Goal: Book appointment/travel/reservation

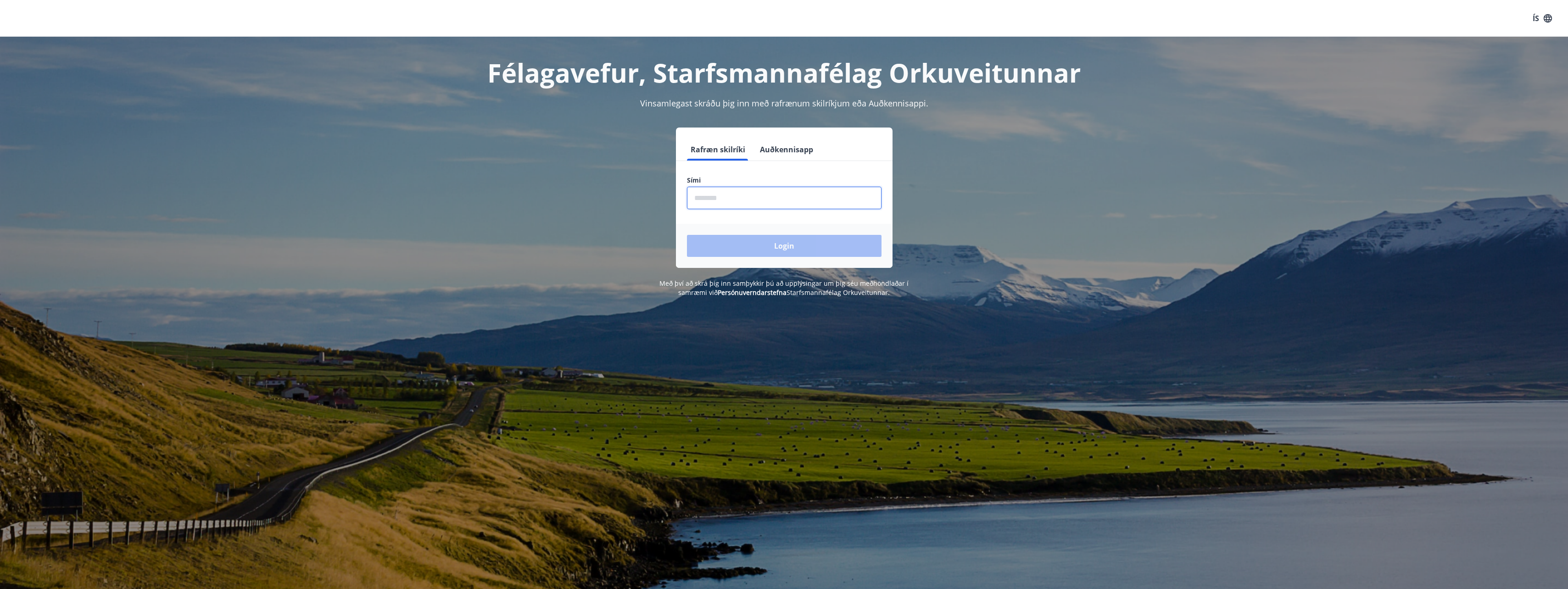
drag, startPoint x: 730, startPoint y: 201, endPoint x: 651, endPoint y: 196, distance: 79.2
click at [652, 196] on div "Rafræn skilríki Auðkennisapp Sími ​ Login" at bounding box center [784, 197] width 639 height 140
type input "********"
click at [780, 254] on button "Login" at bounding box center [784, 246] width 194 height 22
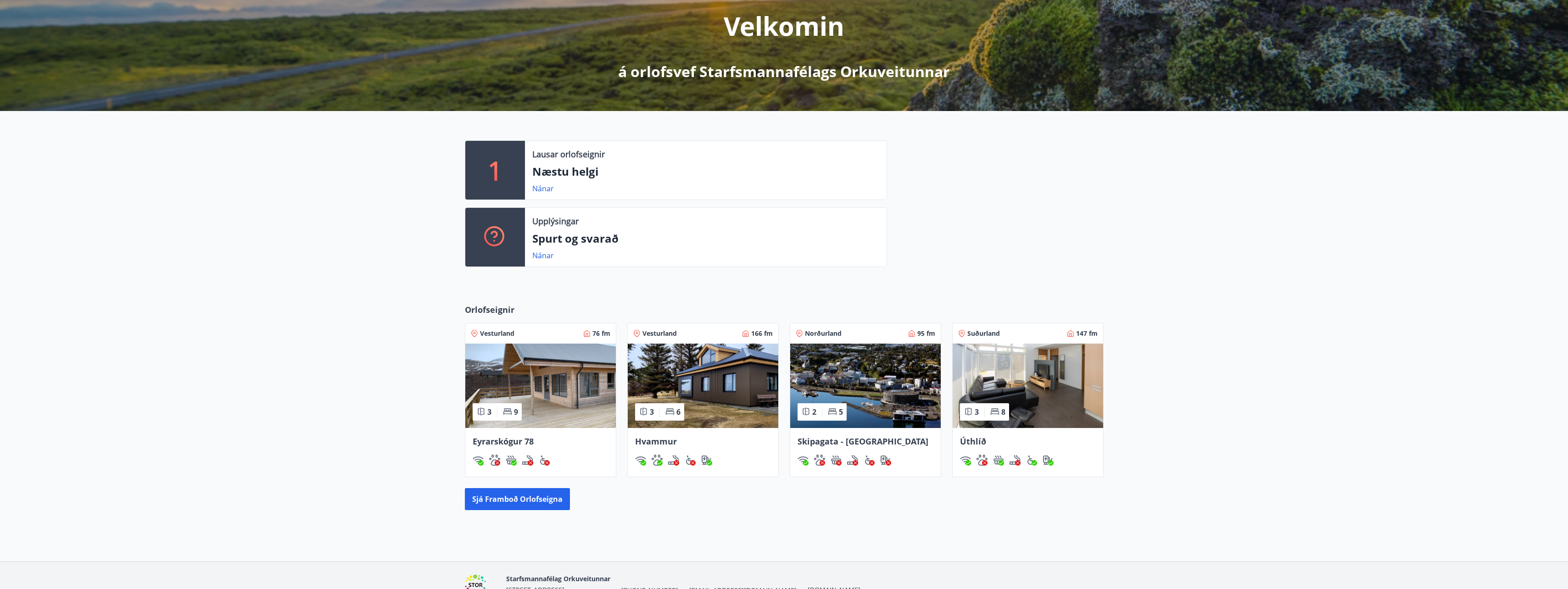
scroll to position [138, 0]
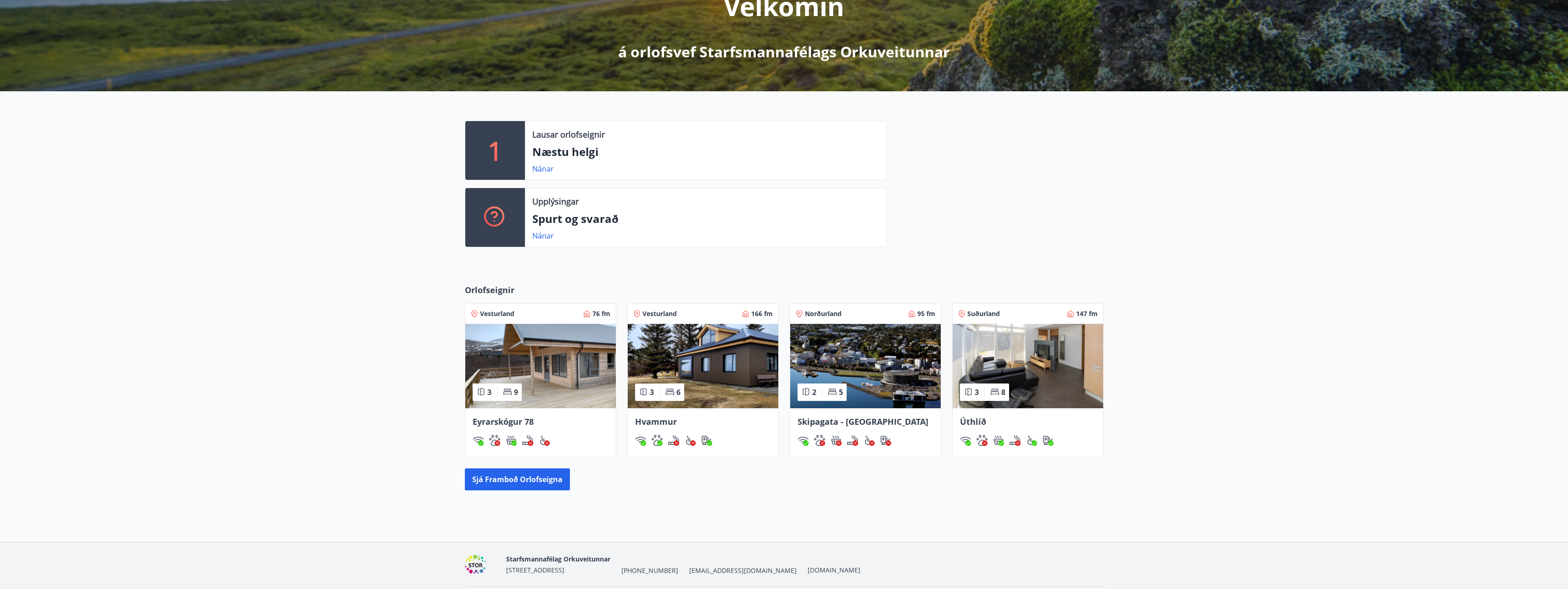
click at [648, 421] on span "Hvammur" at bounding box center [655, 421] width 42 height 11
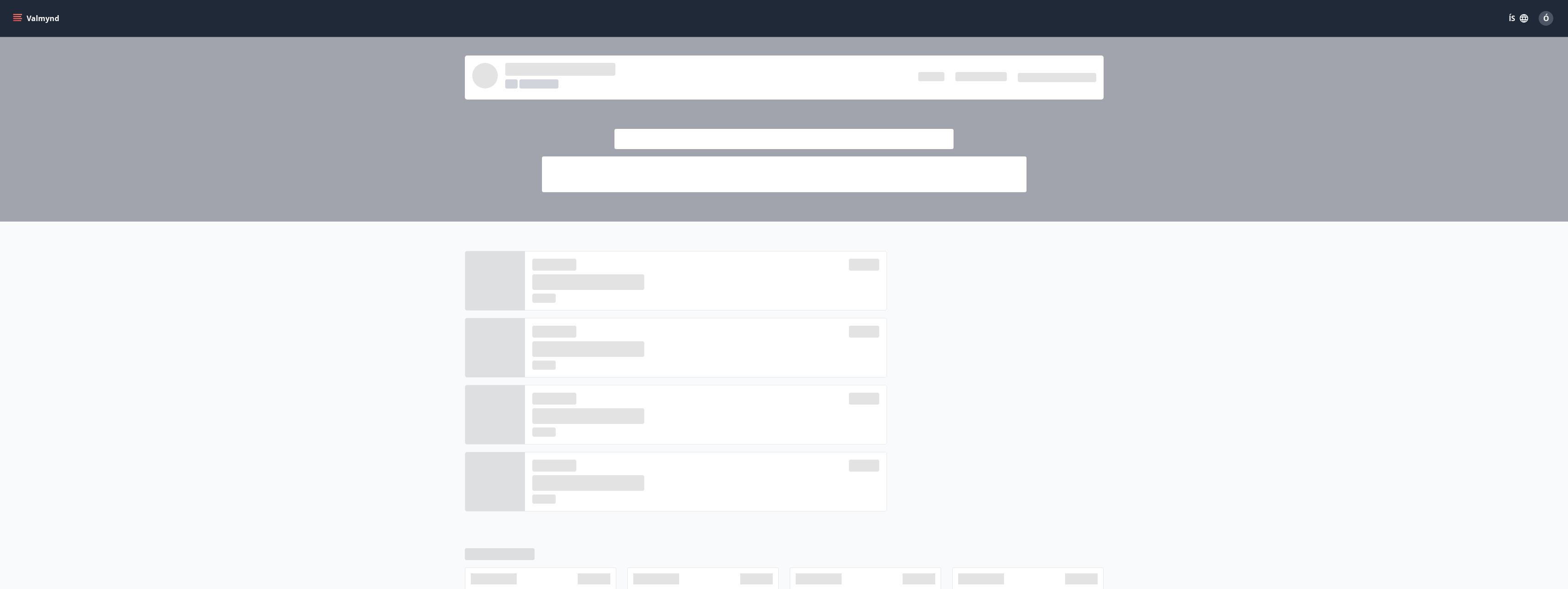
scroll to position [138, 0]
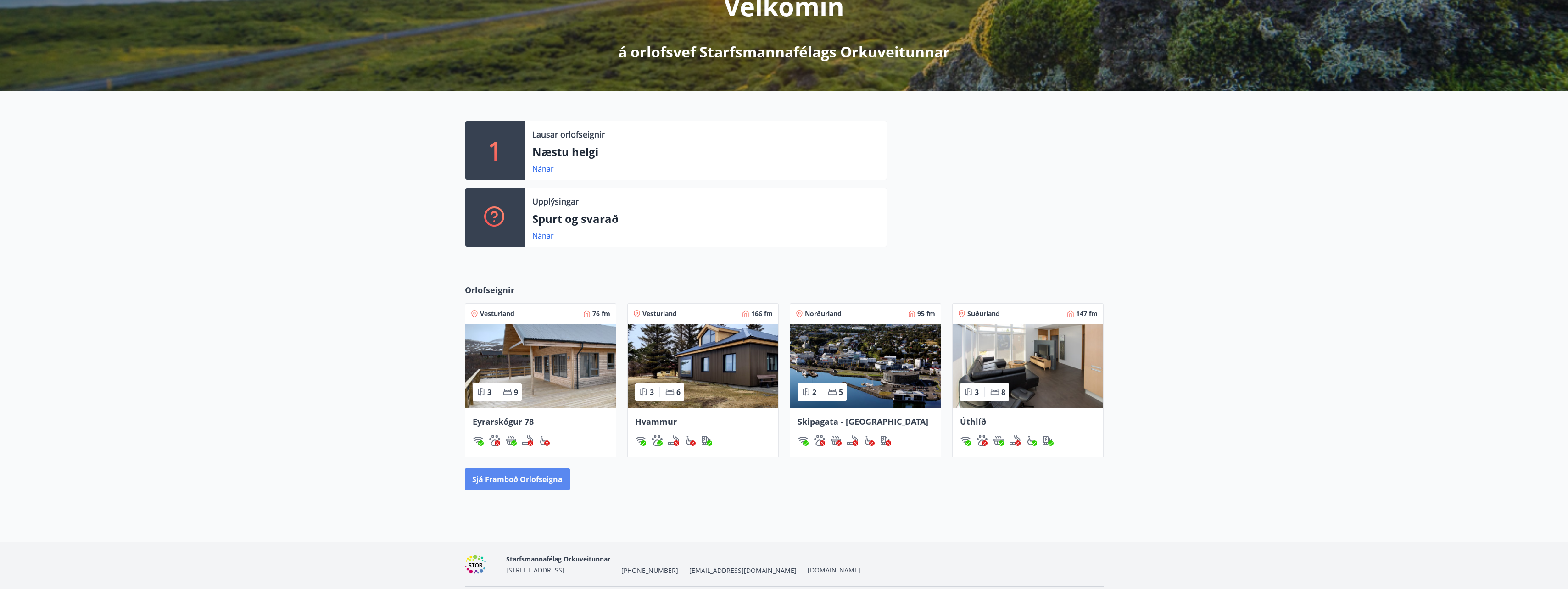
click at [535, 480] on button "Sjá framboð orlofseigna" at bounding box center [518, 480] width 105 height 22
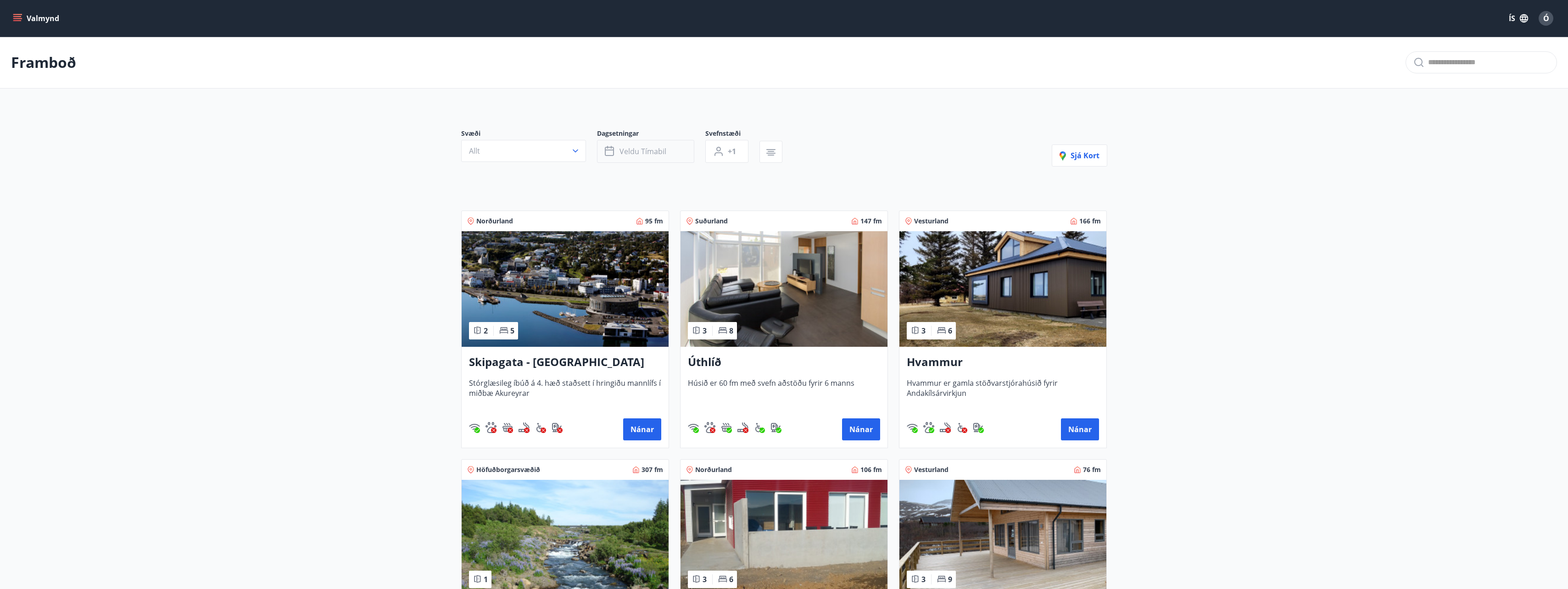
click at [663, 151] on span "Veldu tímabil" at bounding box center [643, 151] width 46 height 10
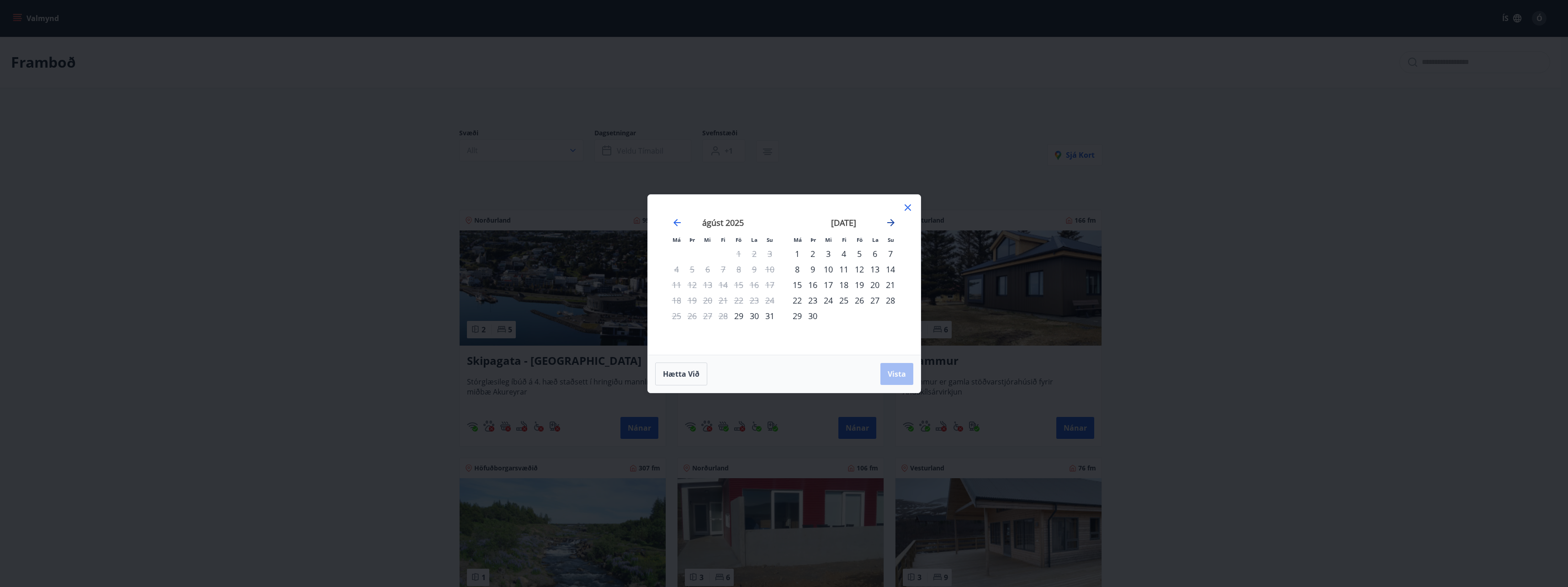
click at [889, 221] on icon "Move forward to switch to the next month." at bounding box center [891, 222] width 11 height 11
click at [848, 222] on strong "október 2025" at bounding box center [844, 222] width 51 height 11
click at [910, 206] on icon at bounding box center [907, 207] width 6 height 6
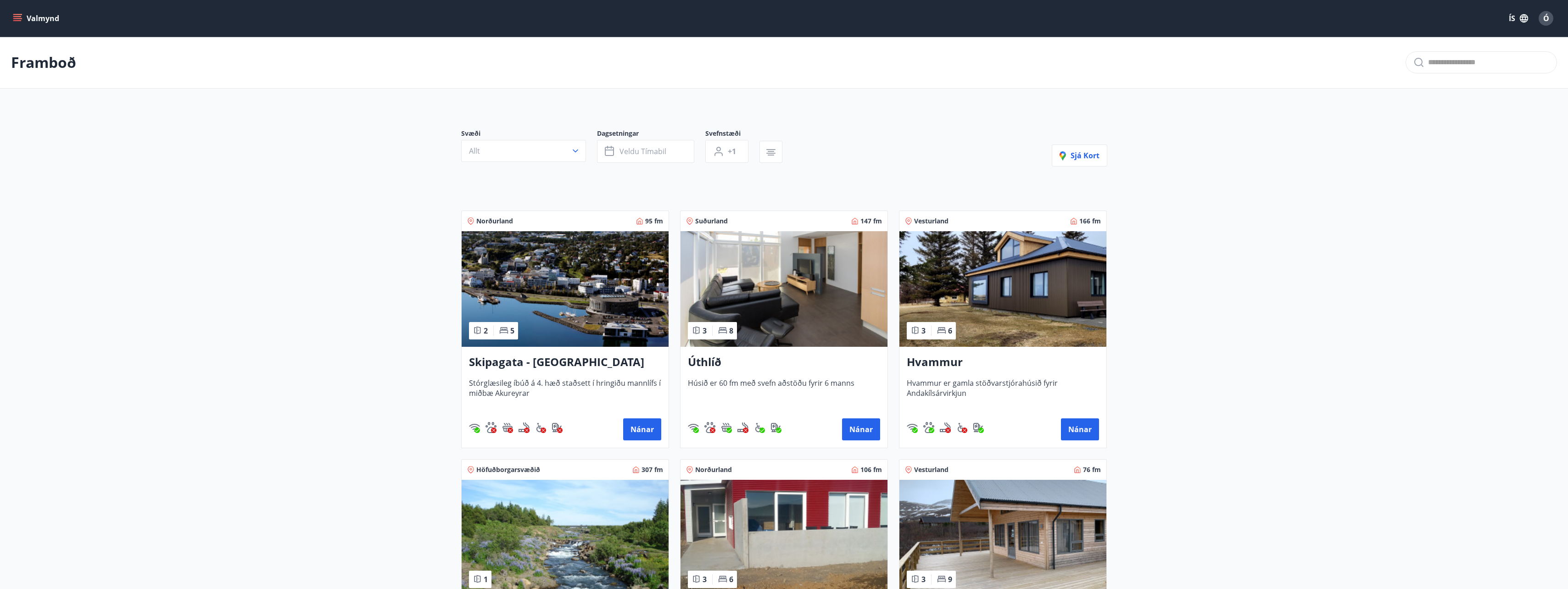
click at [919, 362] on h3 "Hvammur" at bounding box center [1003, 362] width 193 height 16
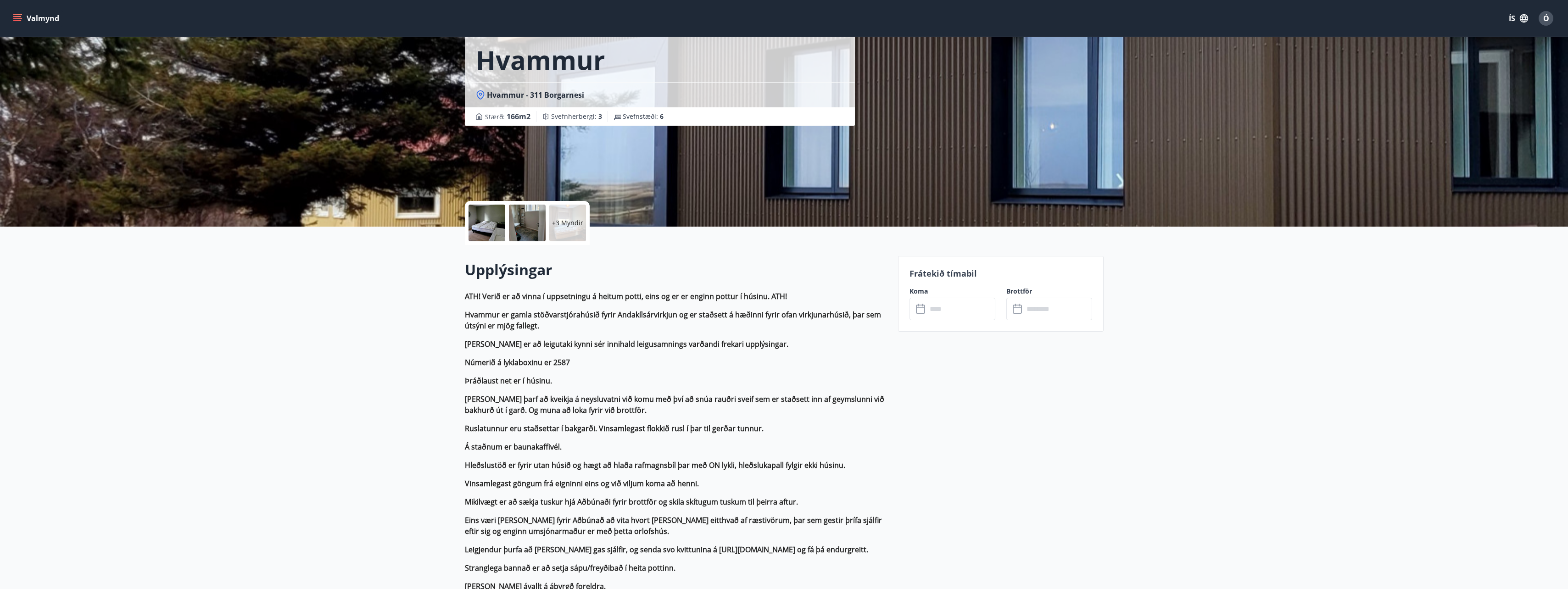
scroll to position [46, 0]
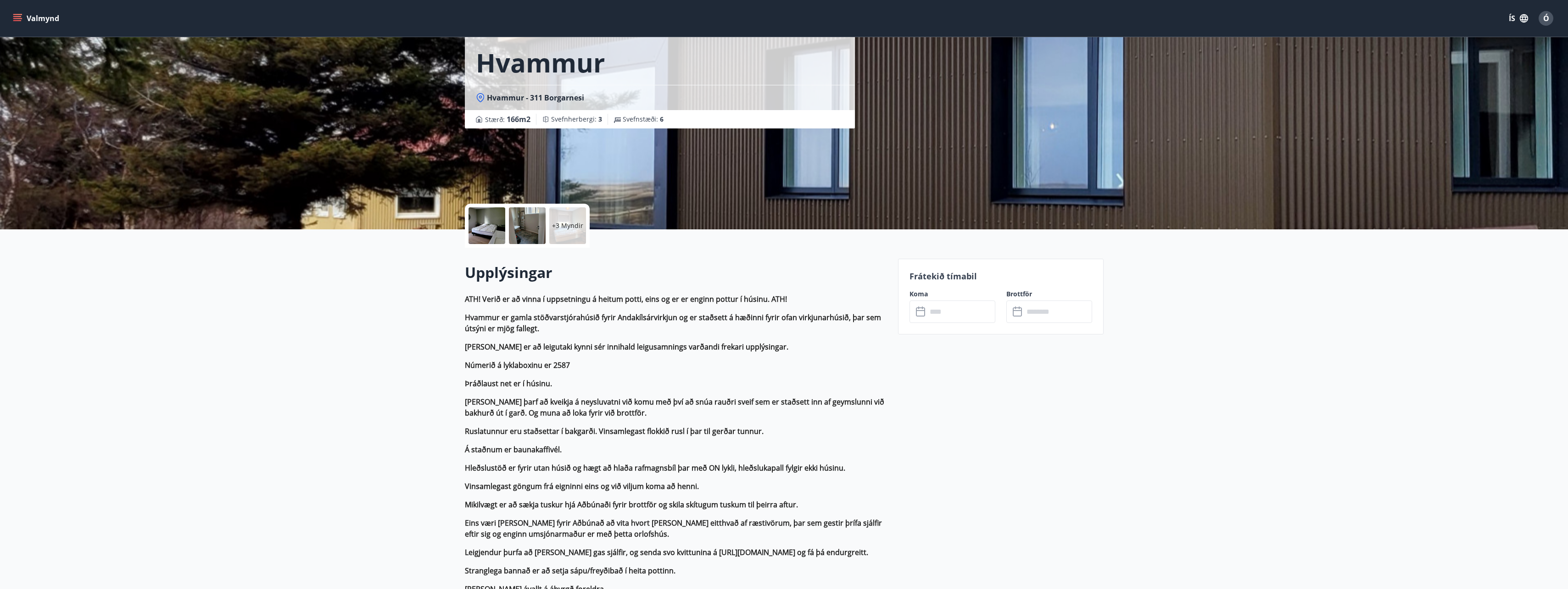
click at [919, 314] on icon at bounding box center [921, 311] width 11 height 11
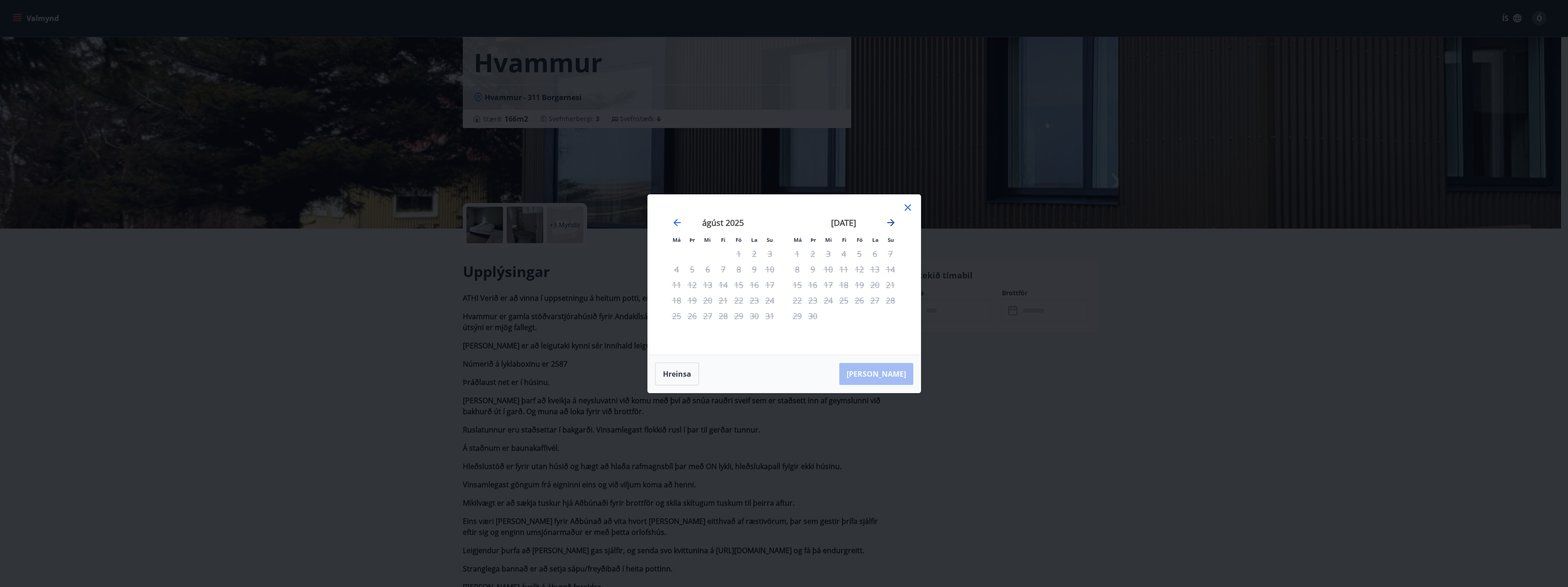
click at [891, 226] on icon "Move forward to switch to the next month." at bounding box center [891, 222] width 11 height 11
click at [889, 222] on icon "Move forward to switch to the next month." at bounding box center [891, 222] width 11 height 11
click at [861, 302] on div "21" at bounding box center [860, 300] width 15 height 15
click at [860, 297] on div "21" at bounding box center [860, 300] width 15 height 15
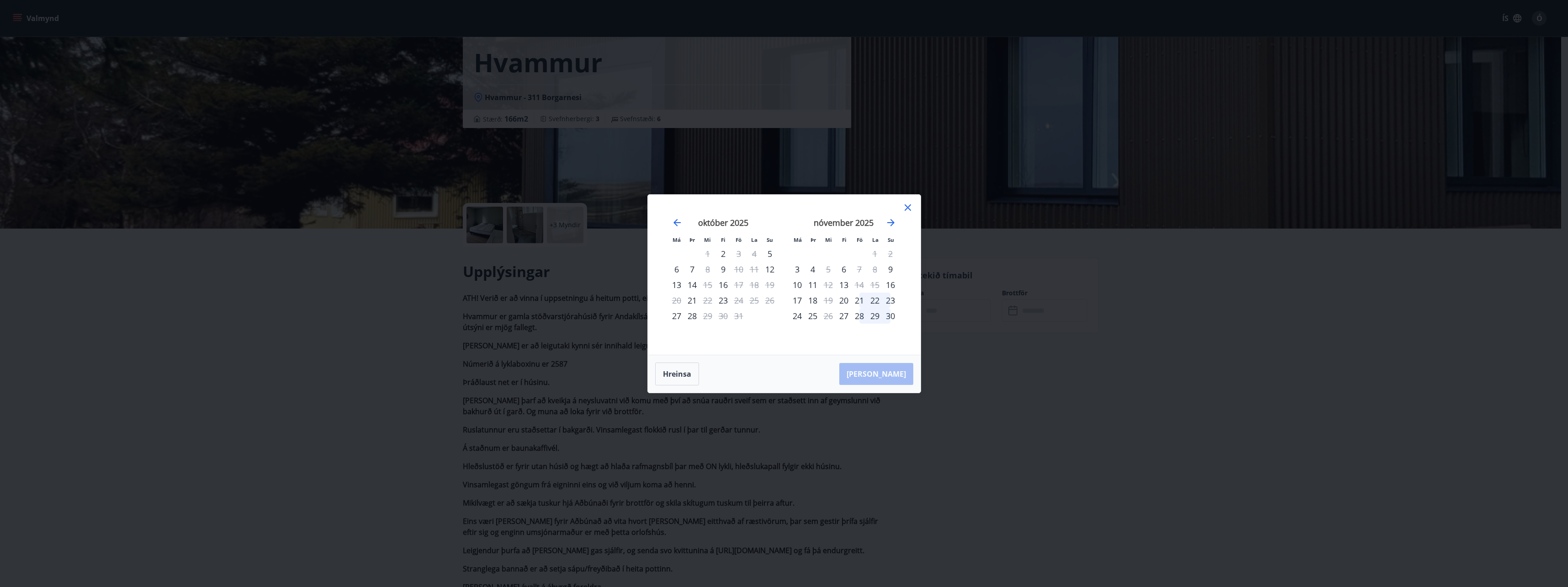
click at [862, 316] on div "28" at bounding box center [860, 316] width 15 height 15
drag, startPoint x: 856, startPoint y: 300, endPoint x: 887, endPoint y: 300, distance: 31.0
click at [887, 300] on tr "17 18 19 20 21 22 23" at bounding box center [844, 300] width 109 height 15
click at [674, 222] on icon "Move backward to switch to the previous month." at bounding box center [677, 223] width 8 height 8
click at [888, 221] on icon "Move forward to switch to the next month." at bounding box center [891, 222] width 11 height 11
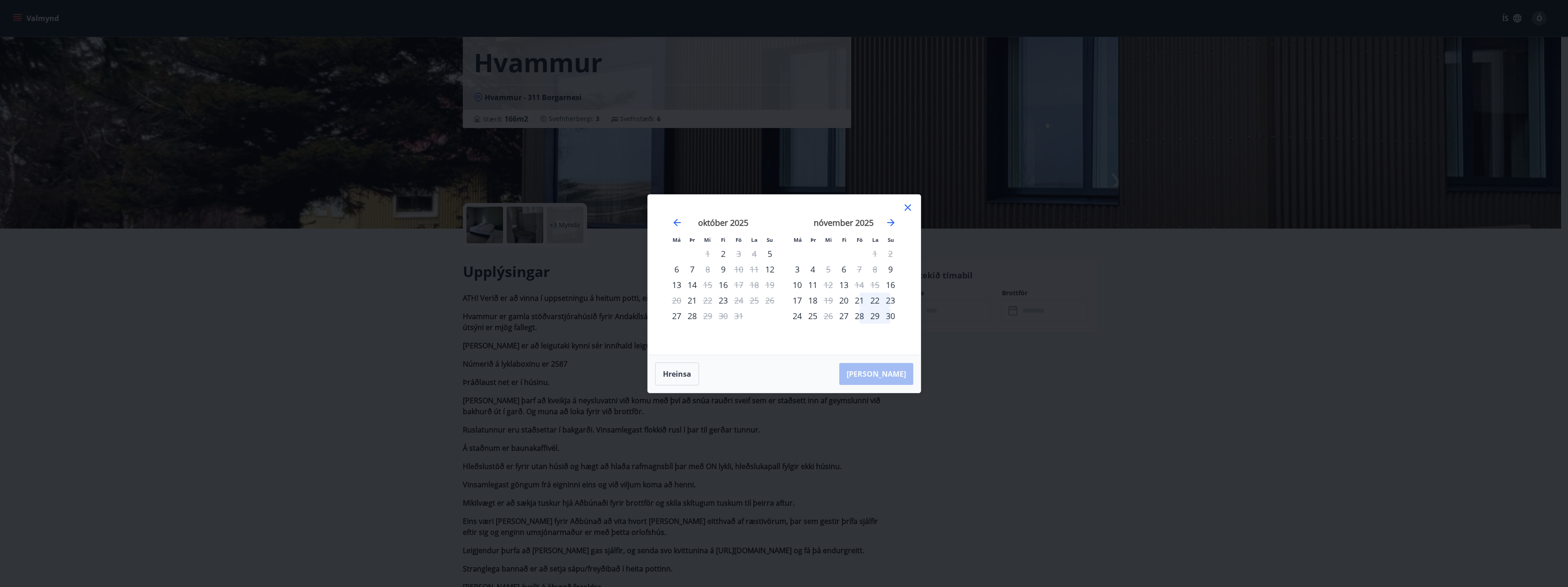
click at [877, 314] on div "29" at bounding box center [875, 316] width 15 height 15
click at [891, 297] on div "23" at bounding box center [891, 300] width 15 height 15
click at [890, 224] on icon "Move forward to switch to the next month." at bounding box center [891, 222] width 11 height 11
click at [752, 299] on div "22" at bounding box center [754, 300] width 15 height 15
click at [877, 375] on div "[PERSON_NAME]" at bounding box center [784, 374] width 273 height 38
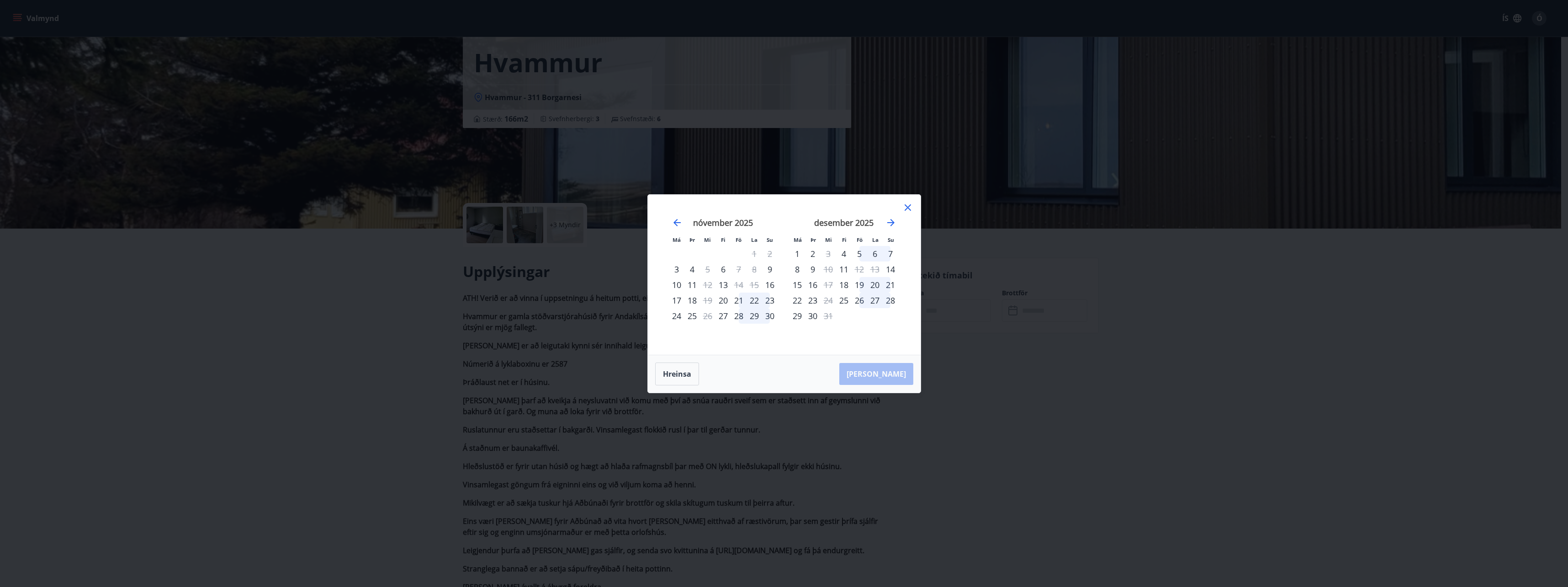
click at [753, 318] on div "29" at bounding box center [754, 316] width 15 height 15
click at [777, 317] on div "30" at bounding box center [770, 316] width 15 height 15
click at [680, 221] on icon "Move backward to switch to the previous month." at bounding box center [677, 222] width 11 height 11
click at [876, 299] on div "22" at bounding box center [875, 300] width 15 height 15
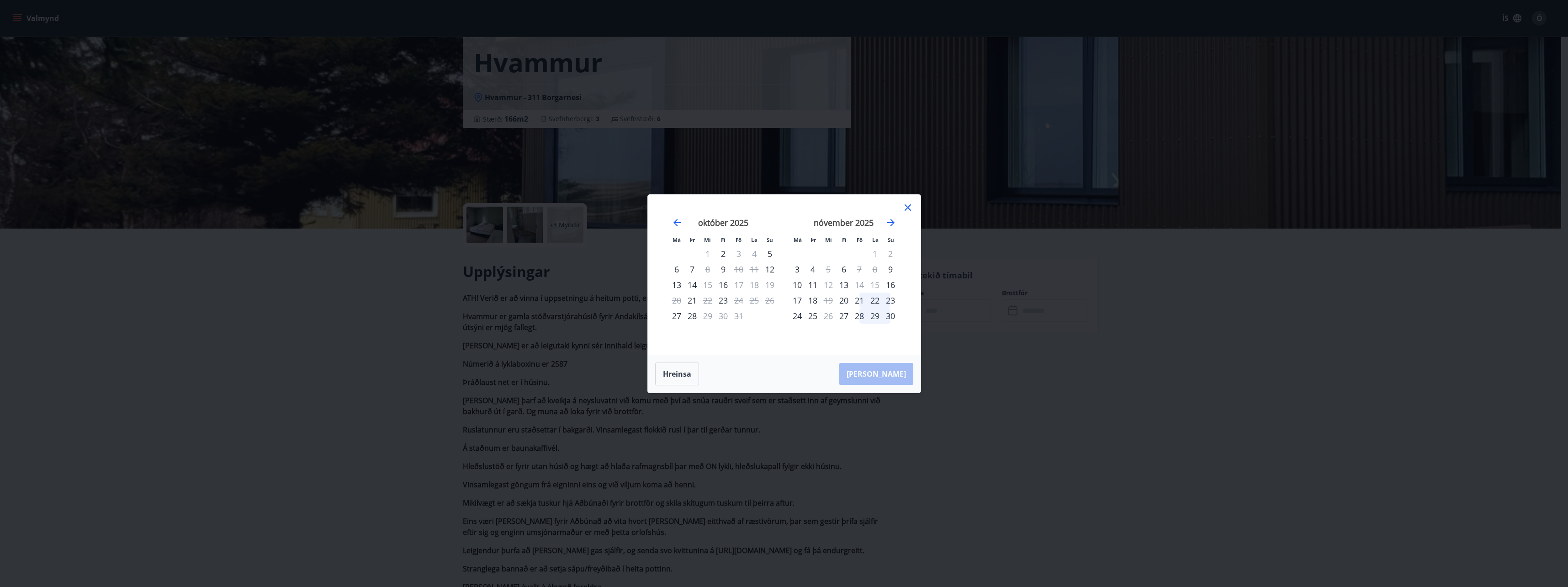
click at [891, 302] on div "23" at bounding box center [891, 300] width 15 height 15
click at [904, 244] on div "Aðeins innritun í boði" at bounding box center [891, 243] width 80 height 24
click at [903, 244] on div "Aðeins innritun í boði" at bounding box center [891, 243] width 80 height 24
click at [903, 244] on div "Aðeins innritun í boði" at bounding box center [891, 243] width 80 height 24
click at [883, 242] on div "Aðeins innritun í boði" at bounding box center [891, 243] width 80 height 24
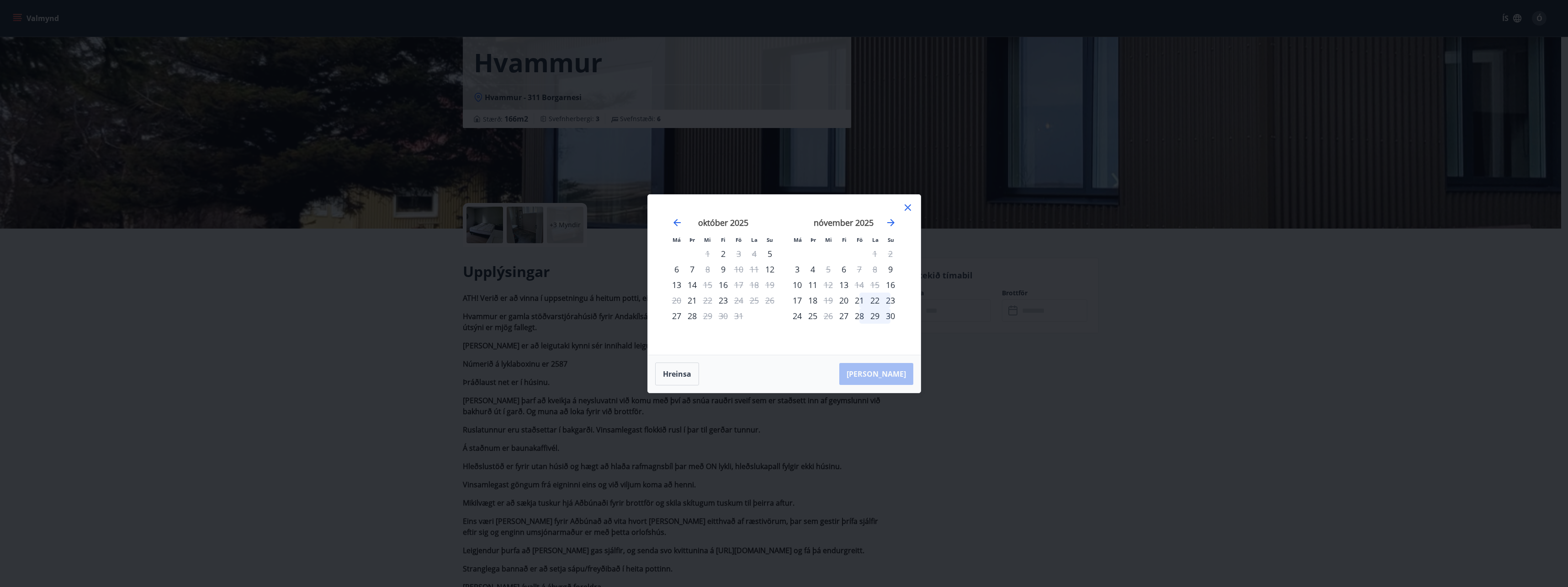
click at [908, 211] on icon at bounding box center [908, 207] width 11 height 11
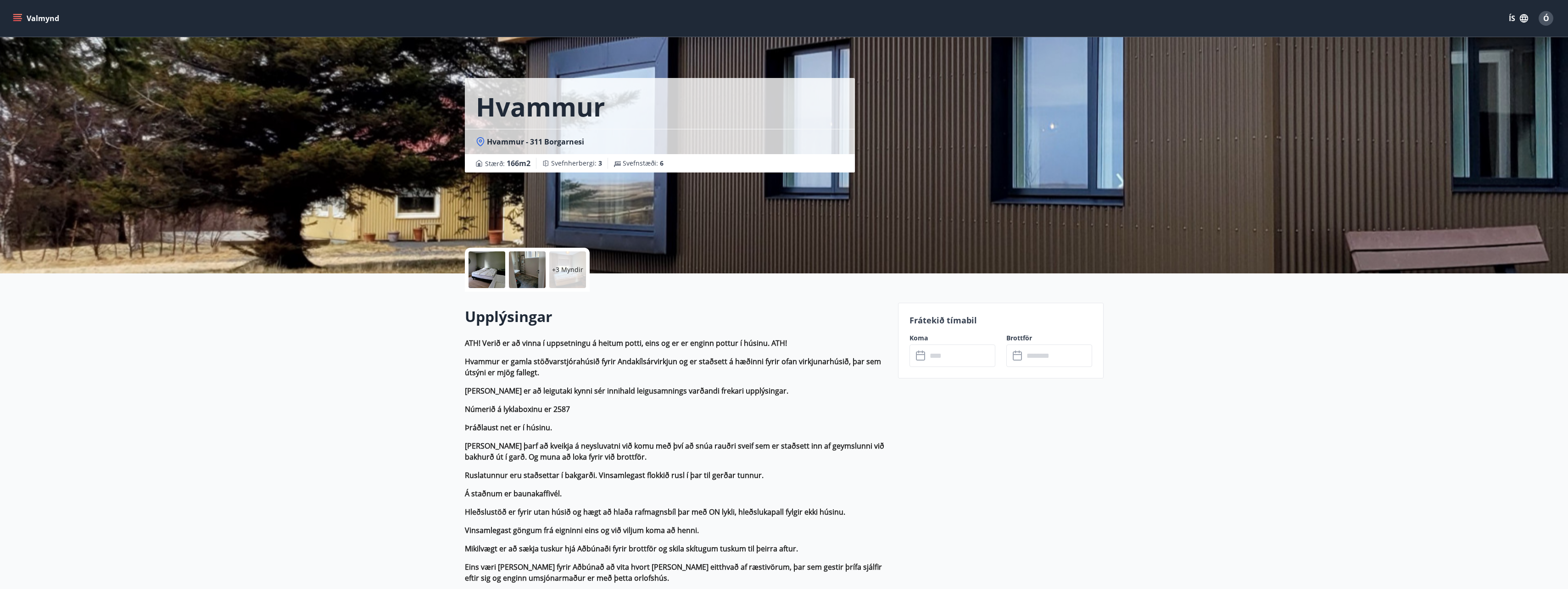
scroll to position [0, 0]
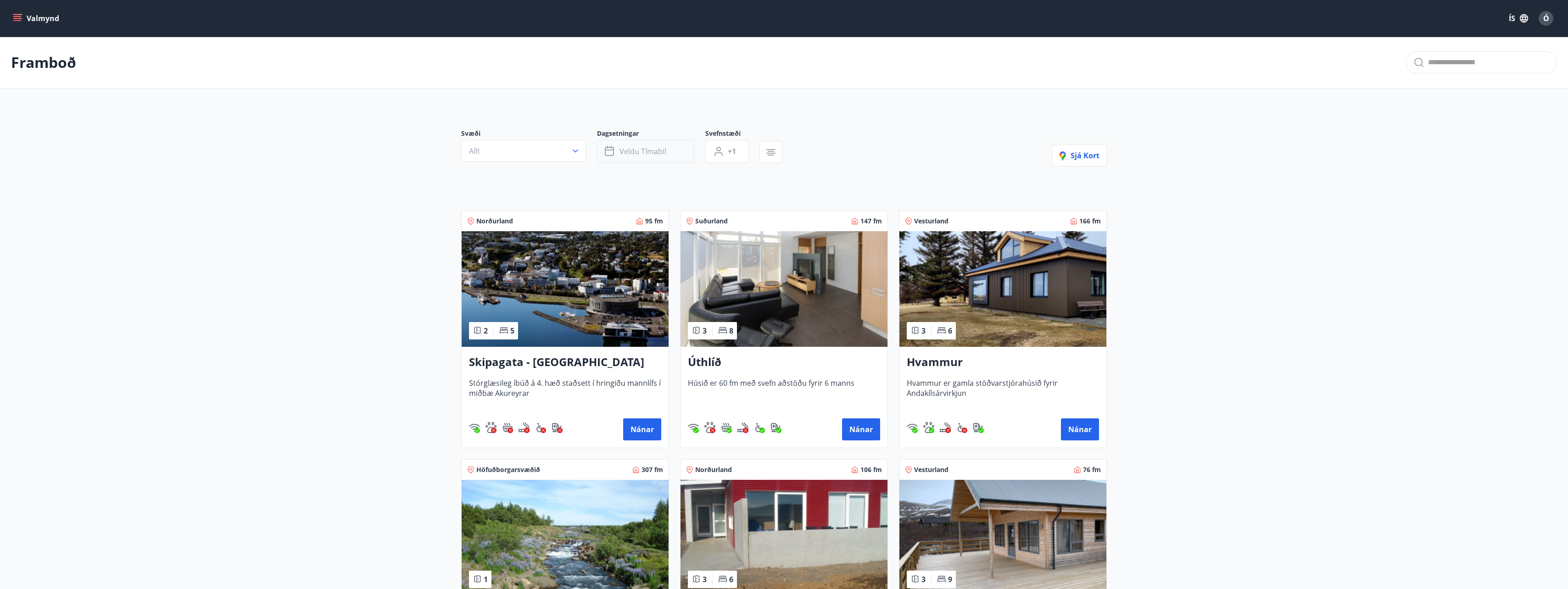
click at [661, 153] on span "Veldu tímabil" at bounding box center [643, 151] width 46 height 10
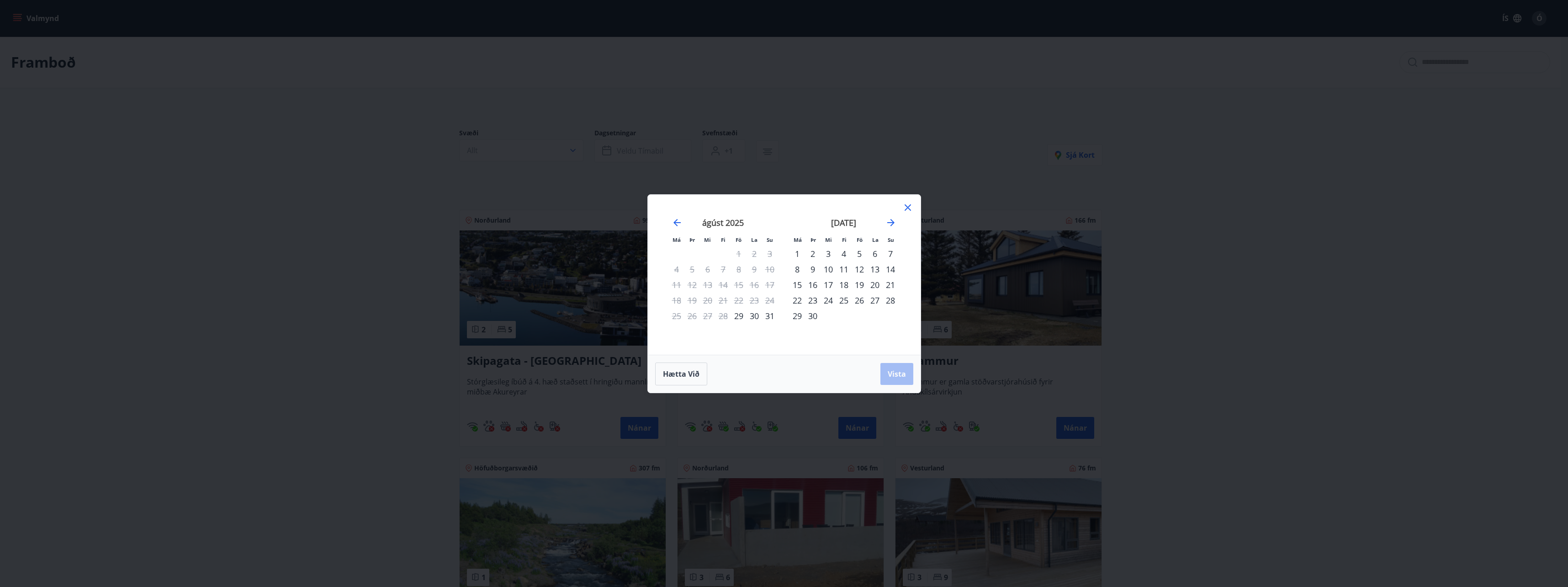
click at [905, 207] on icon at bounding box center [908, 207] width 11 height 11
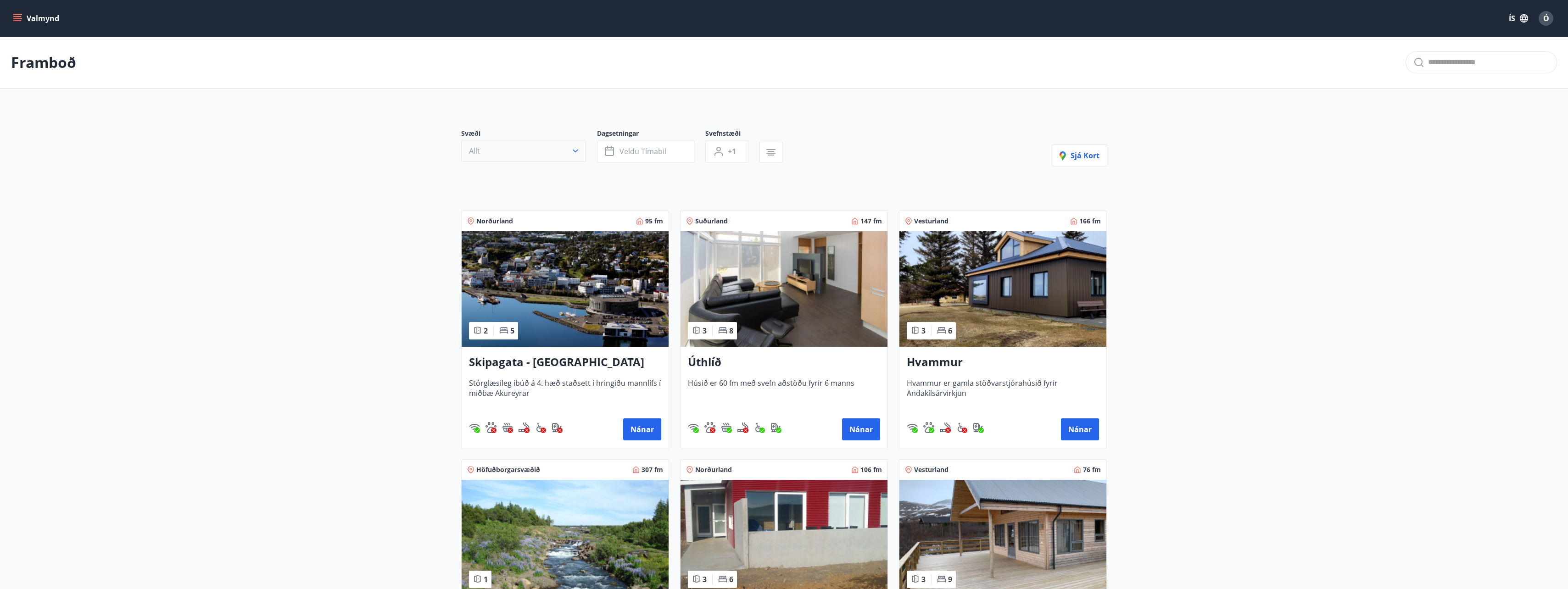
click at [575, 152] on icon "button" at bounding box center [575, 151] width 5 height 3
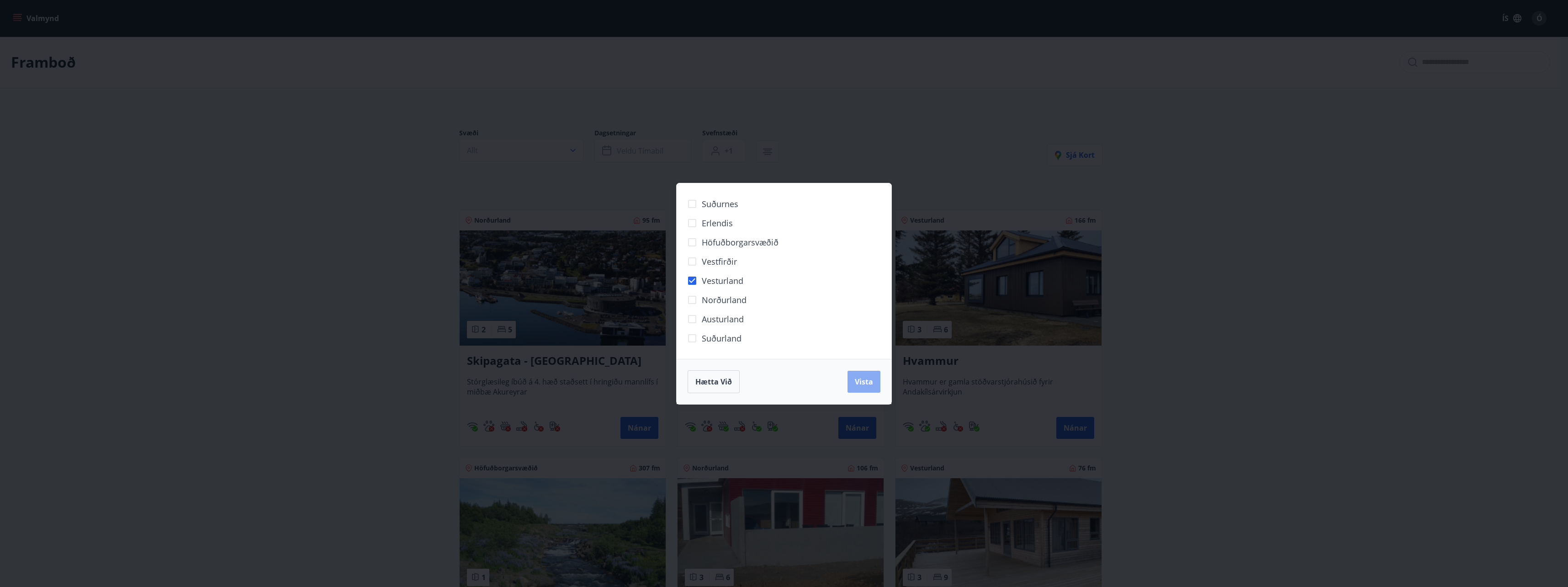
click at [861, 380] on span "Vista" at bounding box center [863, 382] width 18 height 10
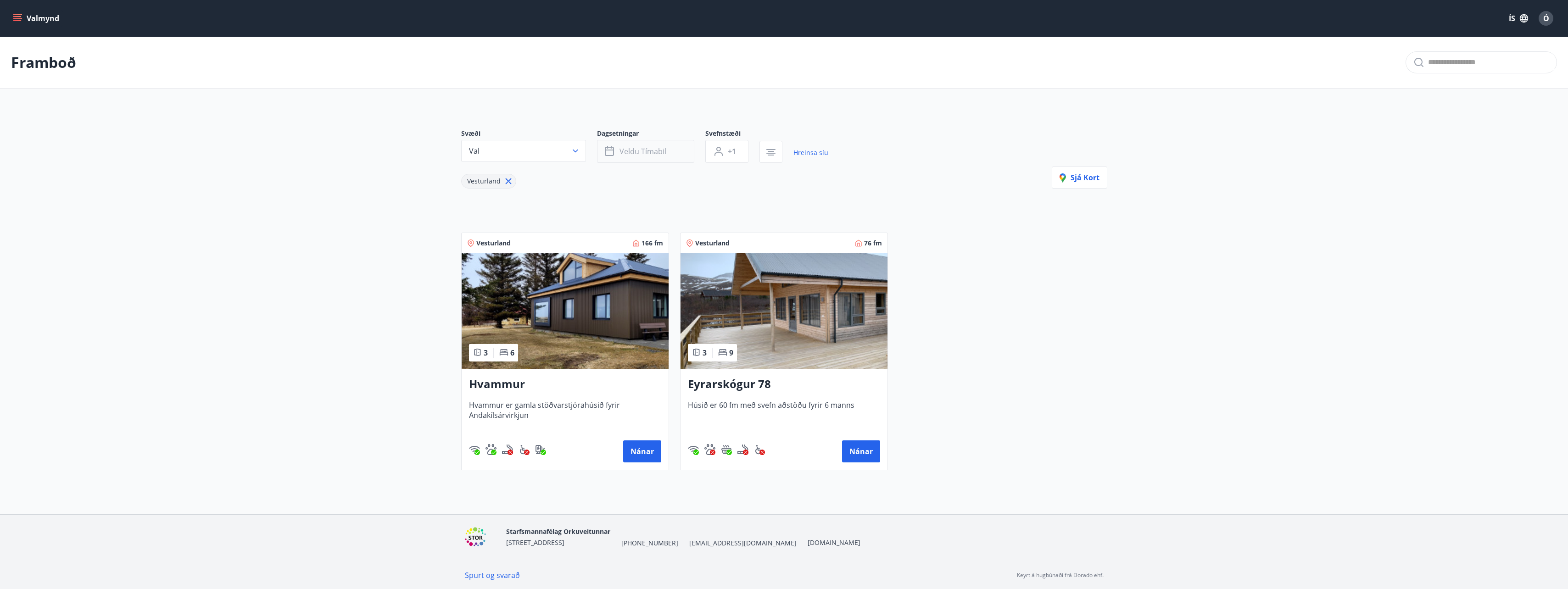
click at [626, 146] on span "Veldu tímabil" at bounding box center [643, 151] width 46 height 10
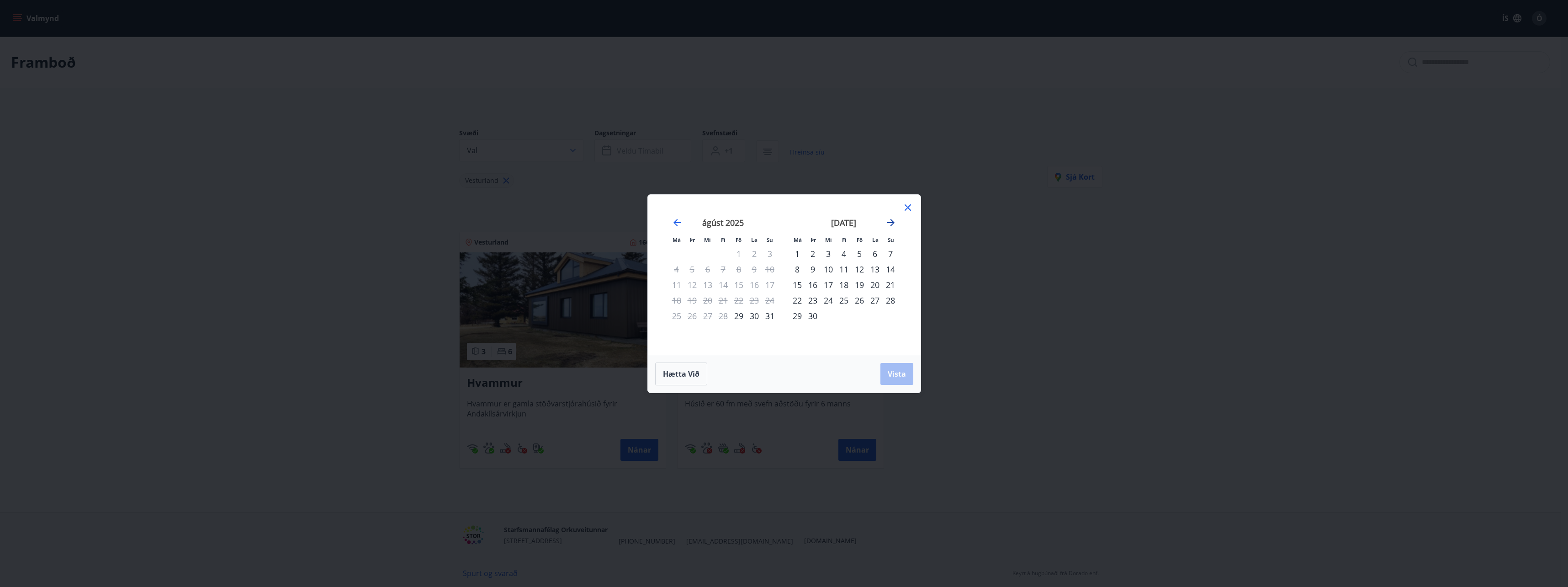
click at [891, 225] on icon "Move forward to switch to the next month." at bounding box center [891, 223] width 8 height 8
click at [859, 301] on div "24" at bounding box center [860, 300] width 15 height 15
click at [885, 302] on div "26" at bounding box center [891, 300] width 15 height 15
click at [888, 372] on span "Vista" at bounding box center [897, 374] width 18 height 10
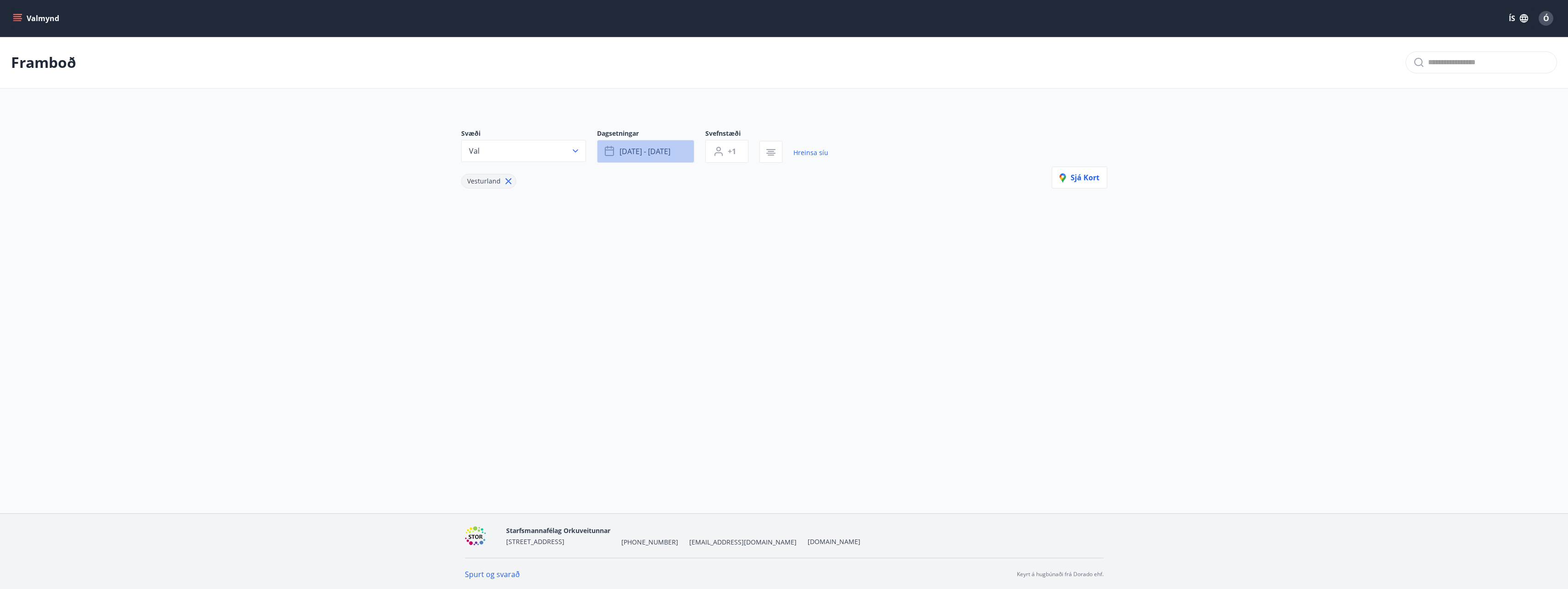
click at [657, 149] on span "[DATE] - [DATE]" at bounding box center [644, 151] width 51 height 10
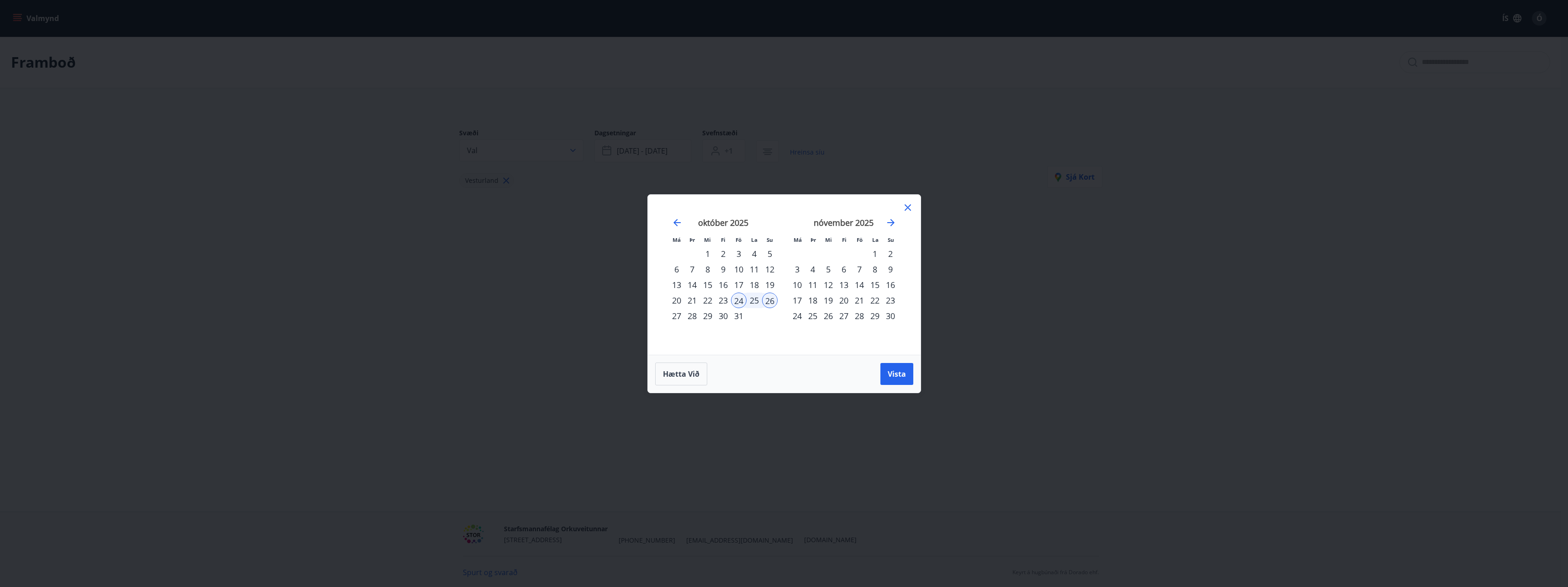
click at [906, 207] on icon at bounding box center [908, 207] width 11 height 11
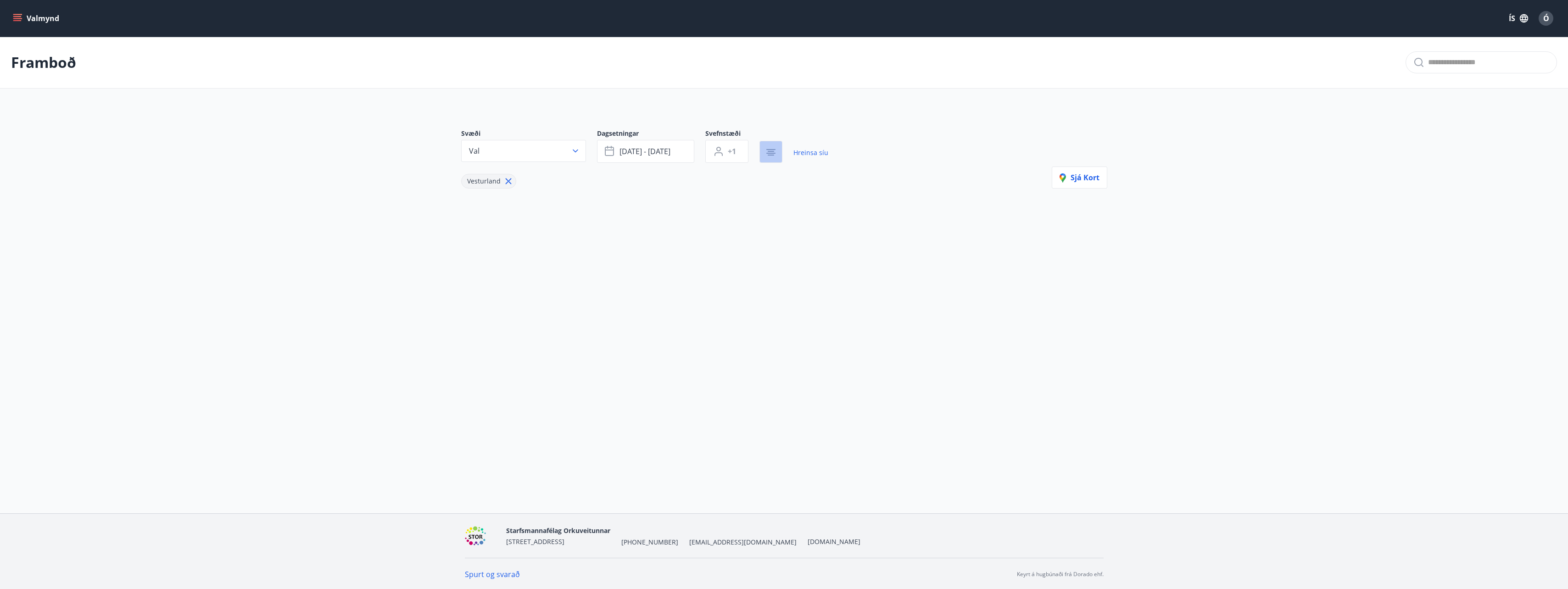
click at [768, 150] on icon "button" at bounding box center [771, 149] width 9 height 1
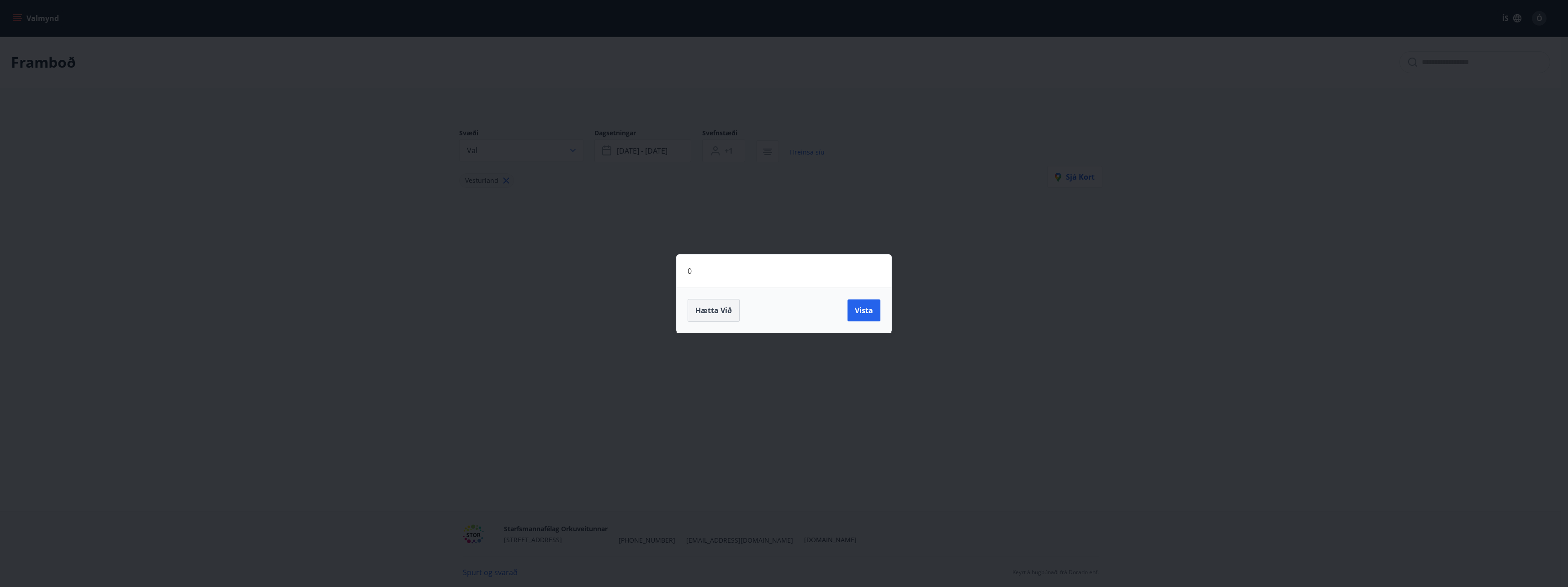
click at [719, 308] on span "Hætta við" at bounding box center [713, 310] width 37 height 10
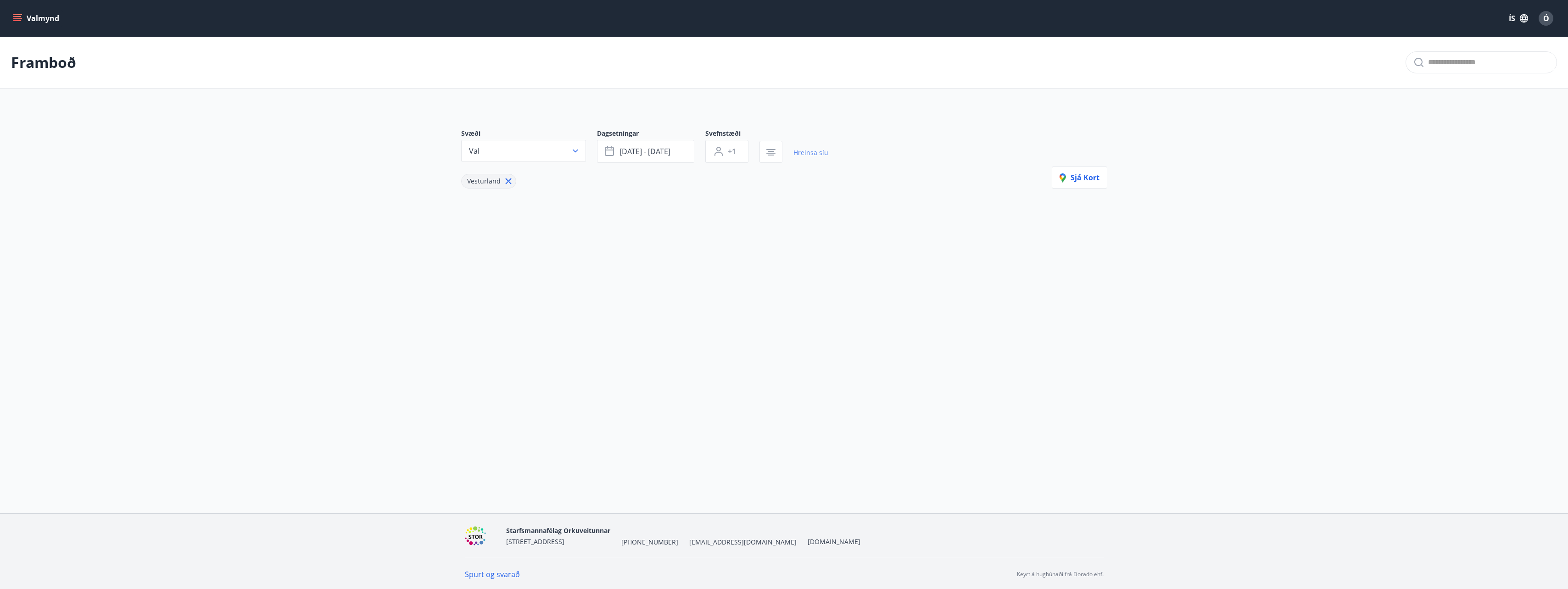
click at [811, 154] on link "Hreinsa síu" at bounding box center [811, 152] width 35 height 20
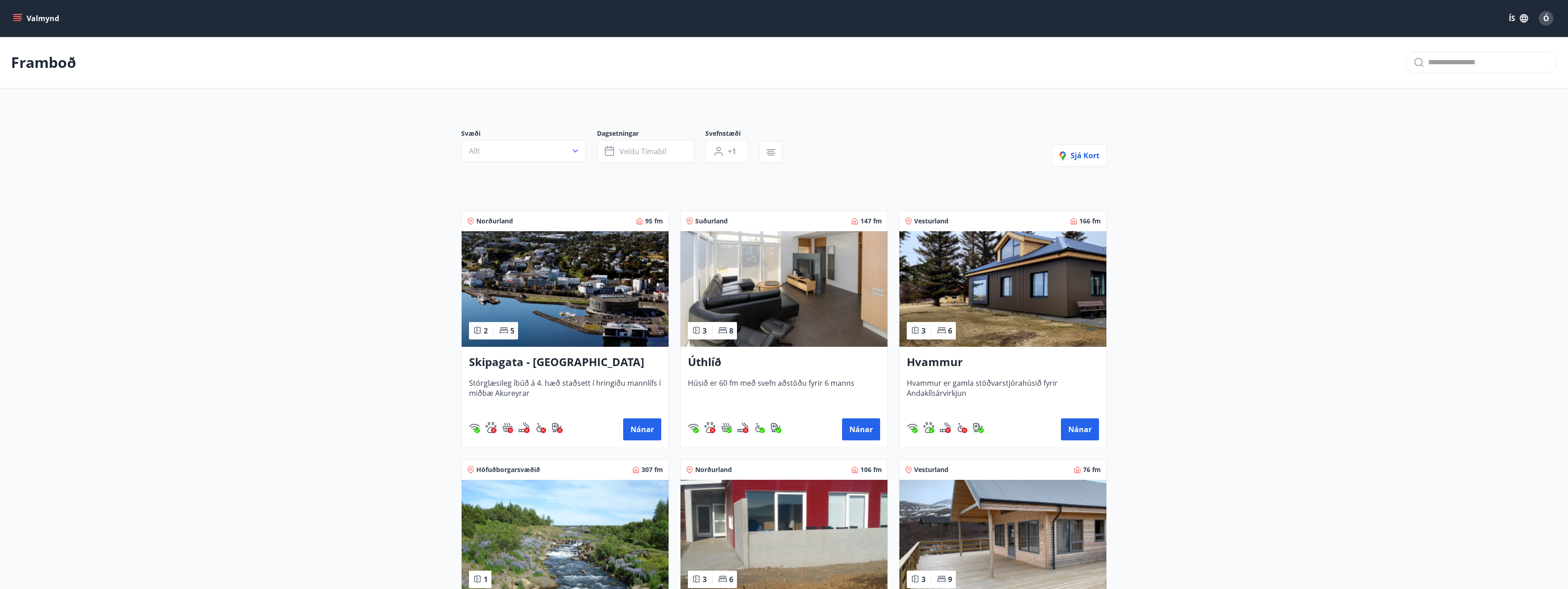
click at [704, 361] on h3 "Úthlíð" at bounding box center [784, 362] width 193 height 16
click at [636, 152] on span "Veldu tímabil" at bounding box center [643, 151] width 46 height 10
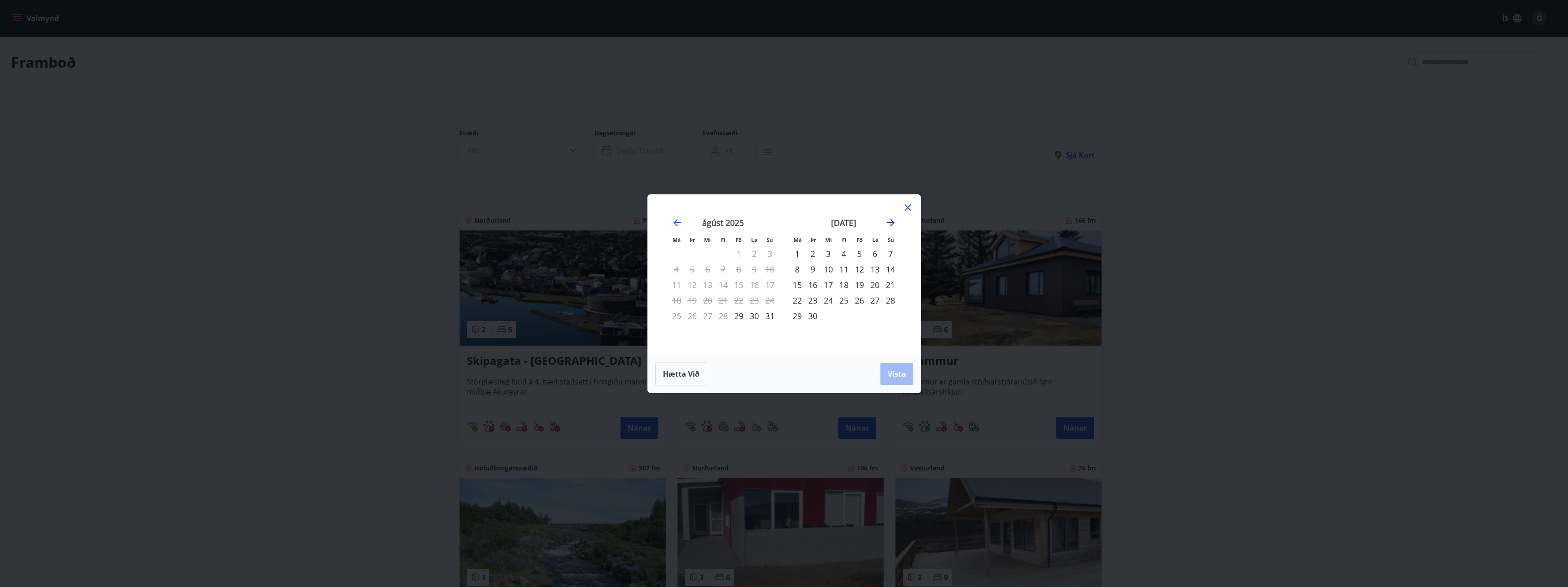
click at [892, 224] on icon "Move forward to switch to the next month." at bounding box center [891, 222] width 11 height 11
click at [903, 207] on icon at bounding box center [908, 207] width 11 height 11
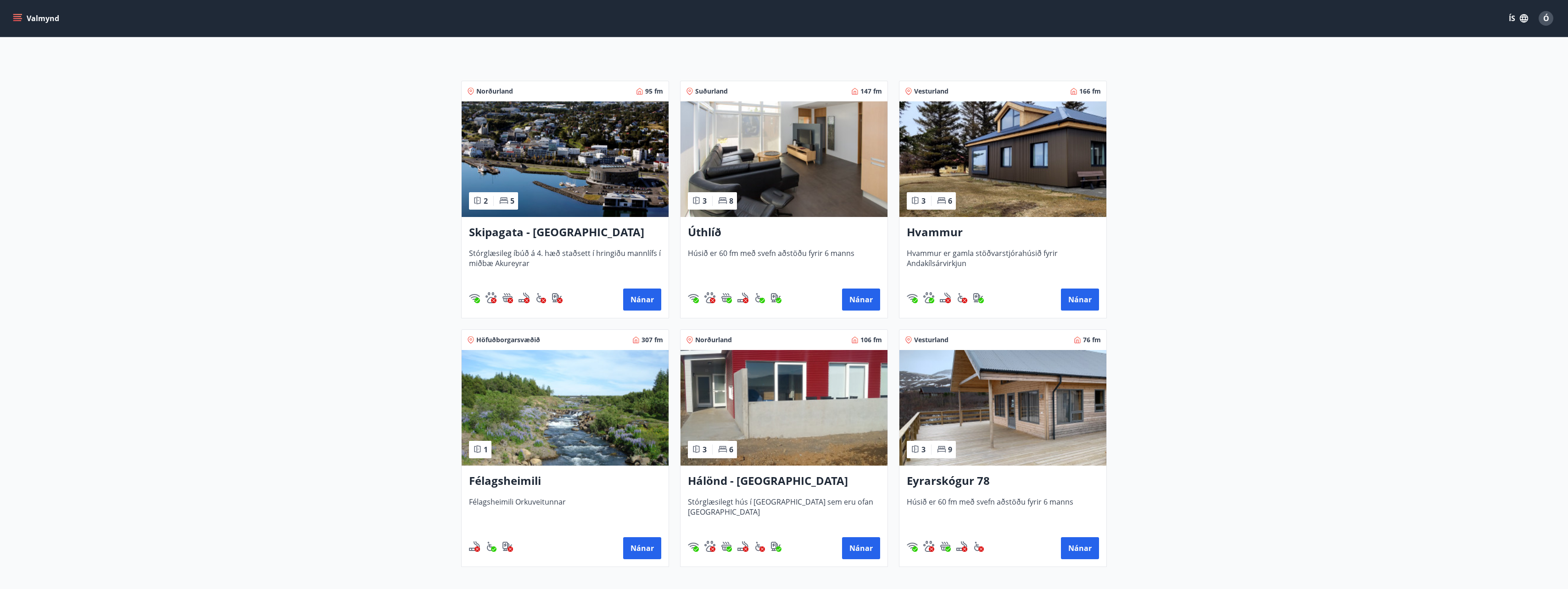
scroll to position [138, 0]
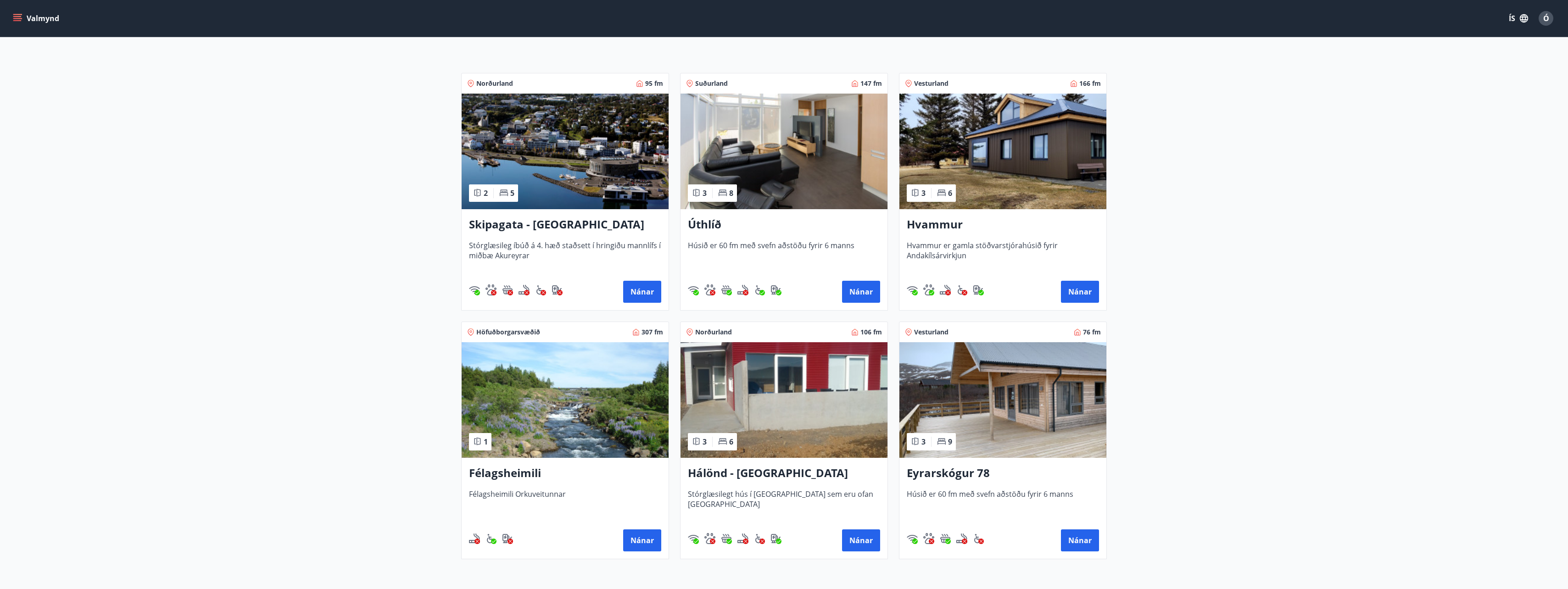
click at [941, 224] on h3 "Hvammur" at bounding box center [1003, 224] width 193 height 16
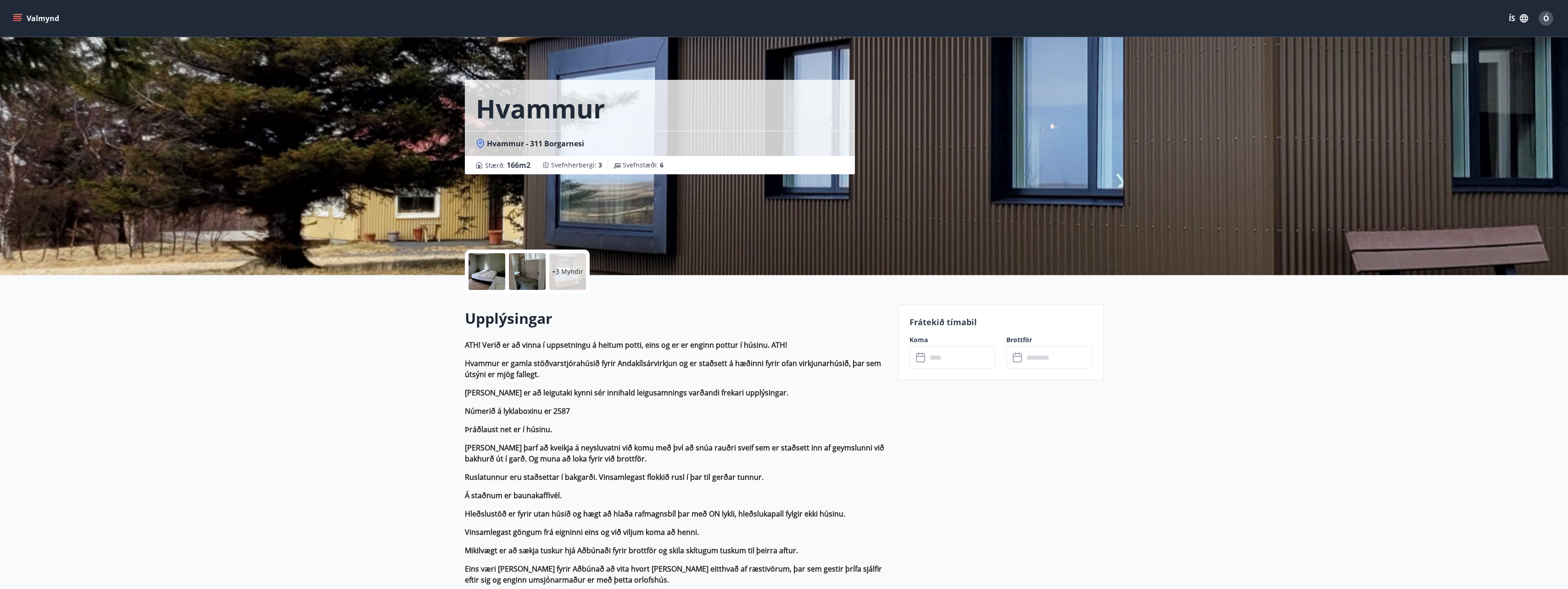
click at [932, 365] on input "text" at bounding box center [962, 358] width 69 height 22
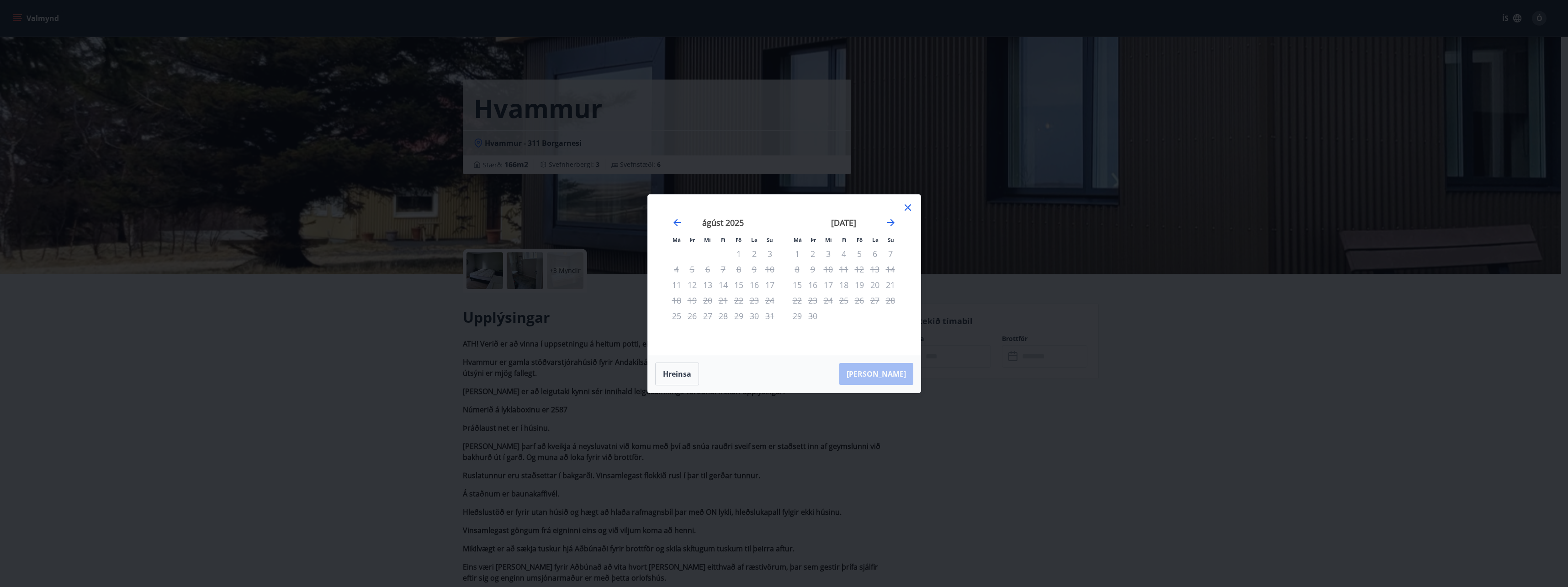
drag, startPoint x: 890, startPoint y: 223, endPoint x: 897, endPoint y: 213, distance: 12.2
click at [890, 222] on icon "Move forward to switch to the next month." at bounding box center [891, 223] width 8 height 8
click at [891, 223] on icon "Move forward to switch to the next month." at bounding box center [891, 222] width 11 height 11
click at [860, 302] on div "21" at bounding box center [860, 300] width 15 height 15
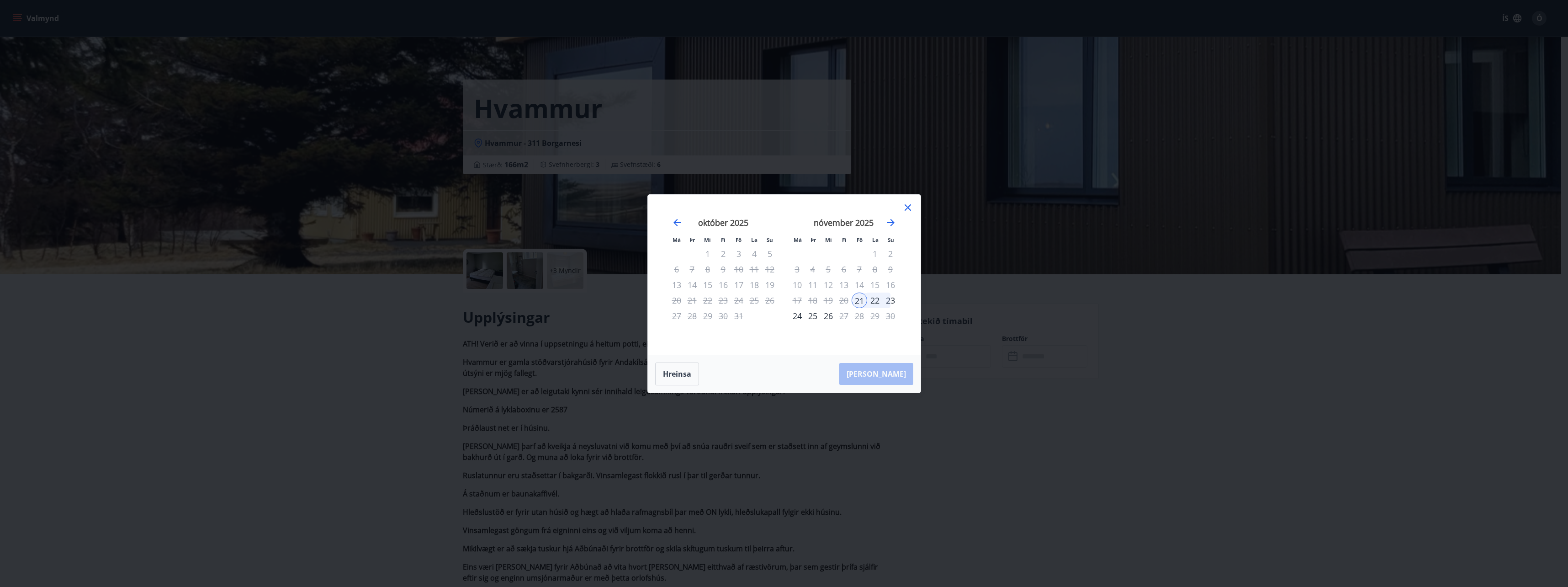
click at [800, 317] on div "24" at bounding box center [797, 316] width 15 height 15
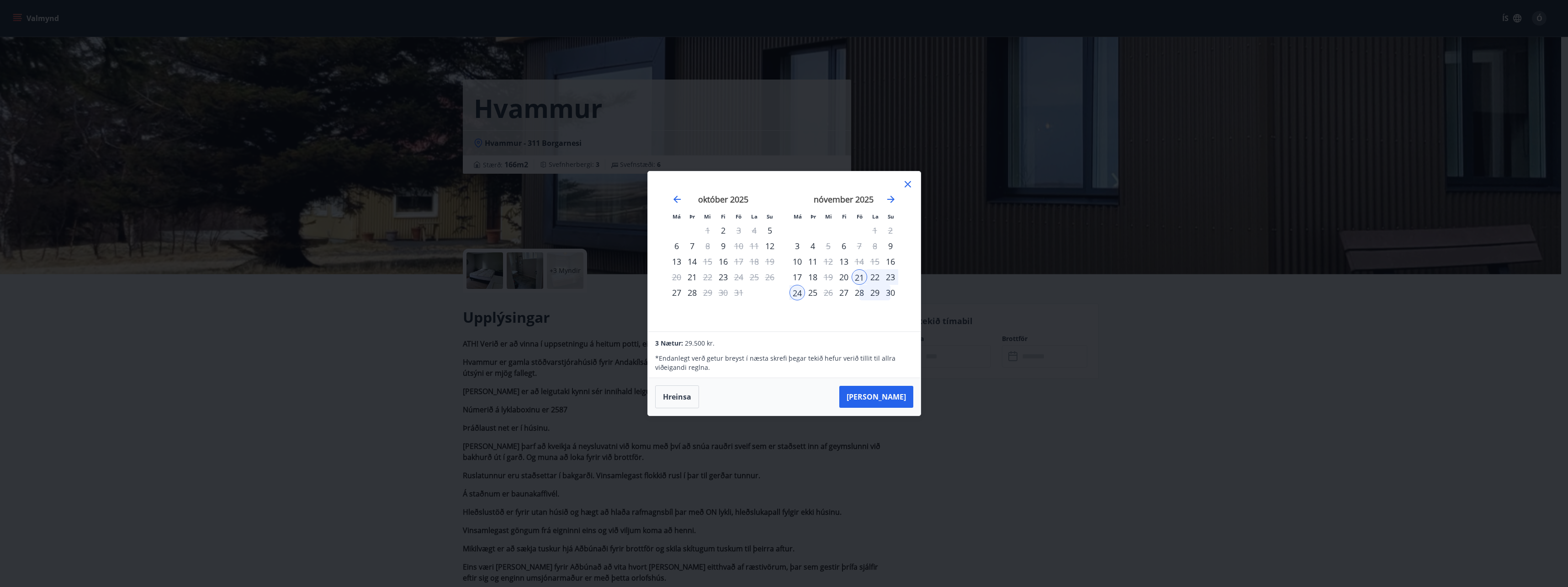
click at [890, 279] on div "23" at bounding box center [891, 277] width 15 height 15
click at [858, 276] on div "21" at bounding box center [860, 277] width 15 height 15
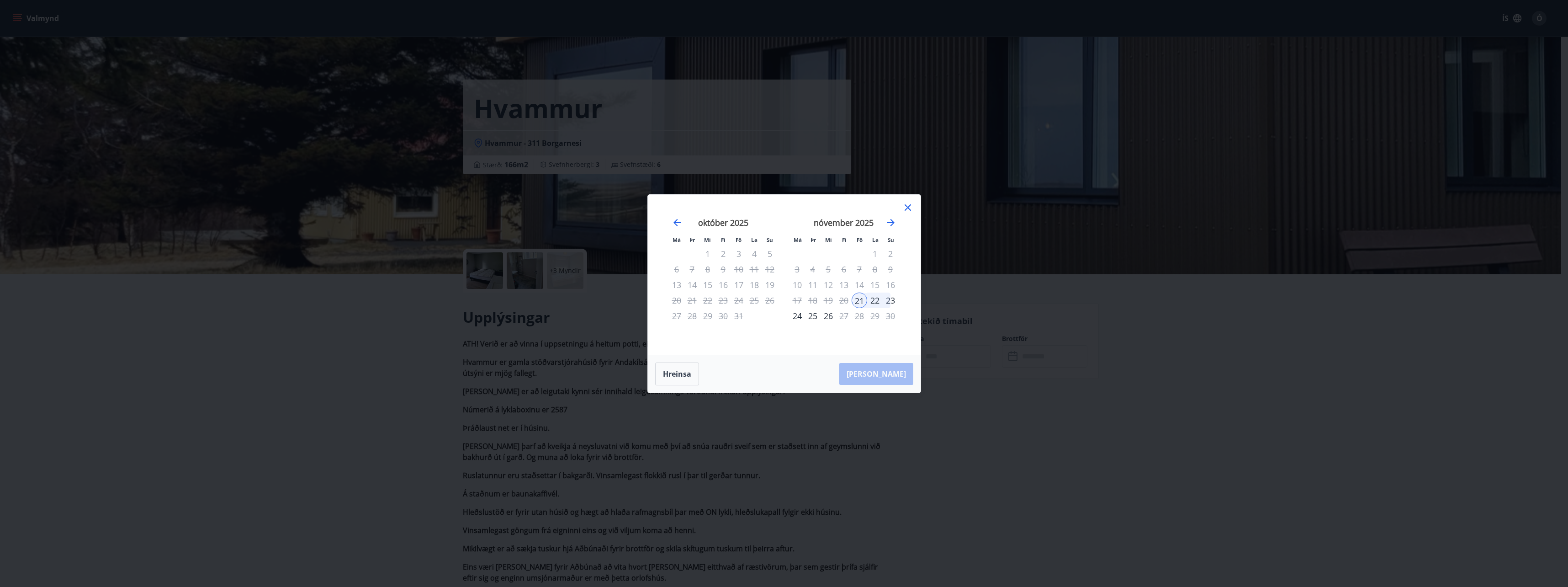
click at [887, 373] on div "[PERSON_NAME]" at bounding box center [784, 374] width 273 height 38
drag, startPoint x: 883, startPoint y: 374, endPoint x: 831, endPoint y: 356, distance: 55.0
click at [831, 358] on div "[PERSON_NAME]" at bounding box center [784, 374] width 273 height 38
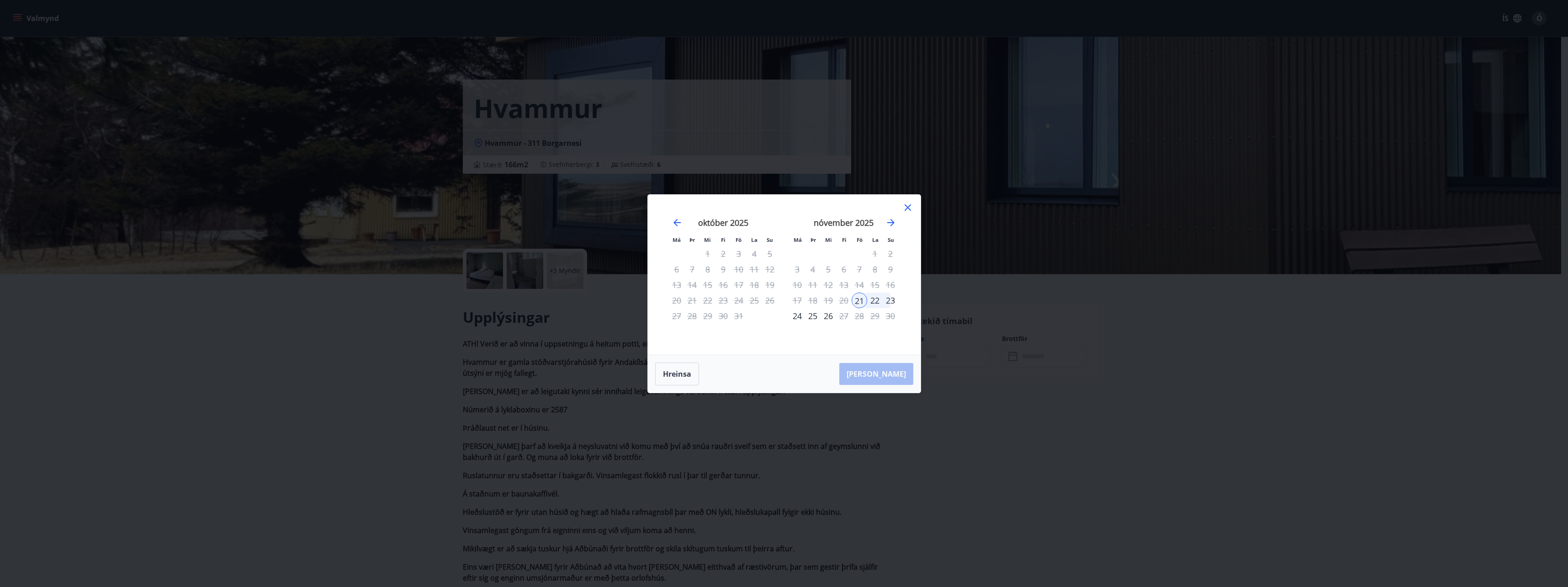
click at [834, 338] on div "[DATE] 1 2 3 4 5 6 7 8 9 10 11 12 13 14 15 16 17 18 19 20 21 22 23 24 25 26 27 …" at bounding box center [844, 280] width 121 height 150
click at [875, 299] on div "22" at bounding box center [875, 300] width 15 height 15
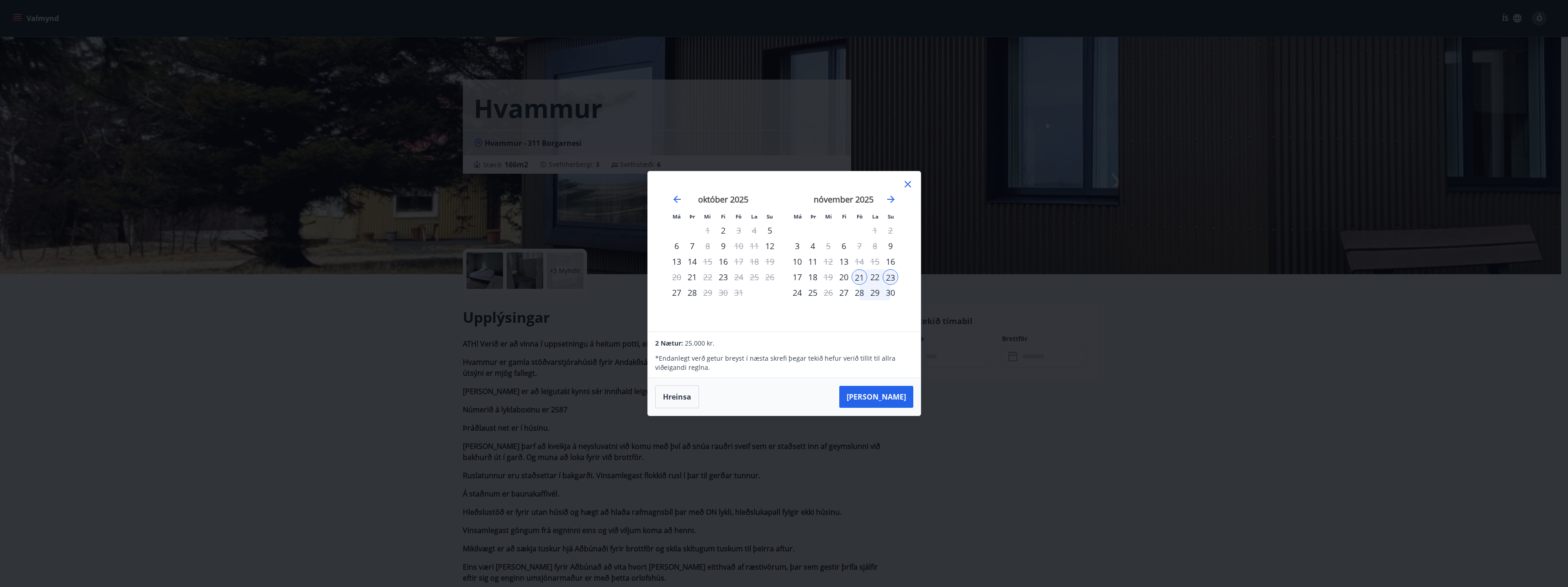
click at [875, 276] on div "22" at bounding box center [875, 277] width 15 height 15
click at [882, 397] on button "[PERSON_NAME]" at bounding box center [876, 397] width 74 height 22
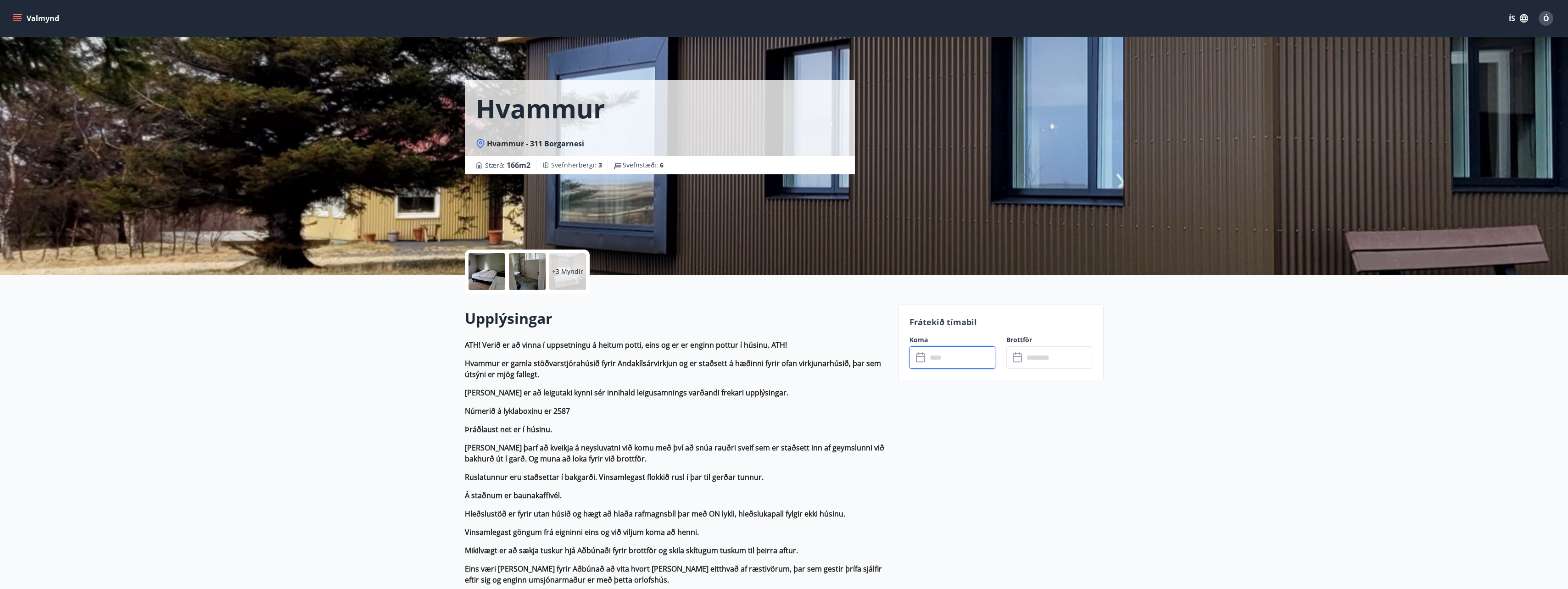
type input "******"
click at [1036, 441] on button "Greiða" at bounding box center [1049, 442] width 86 height 22
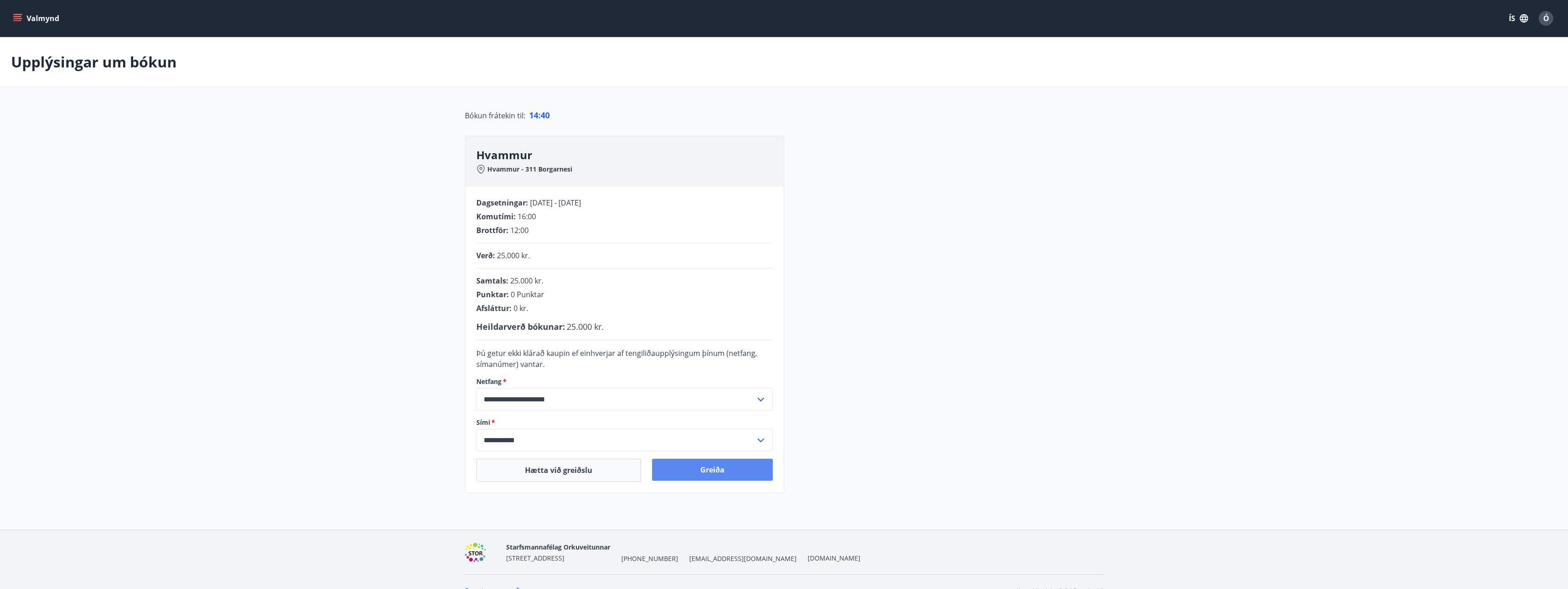
click at [704, 467] on button "Greiða" at bounding box center [712, 470] width 120 height 22
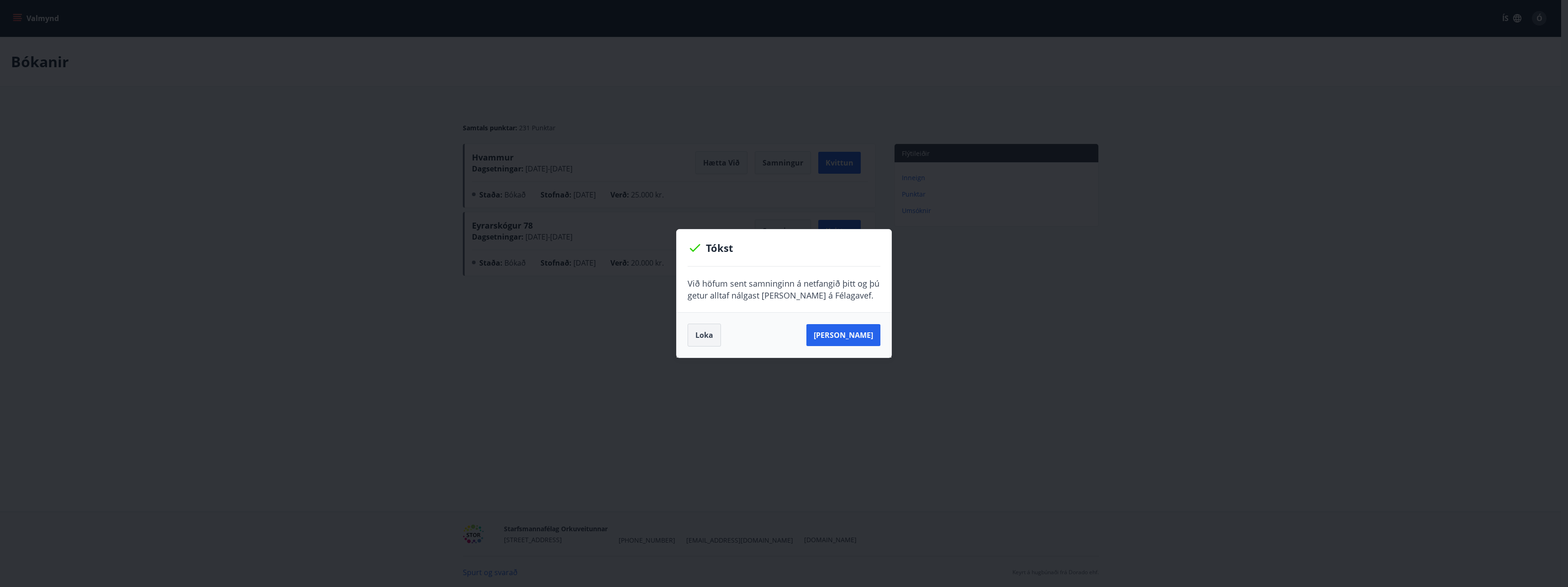
click at [703, 335] on button "Loka" at bounding box center [704, 335] width 33 height 23
